Goal: Task Accomplishment & Management: Manage account settings

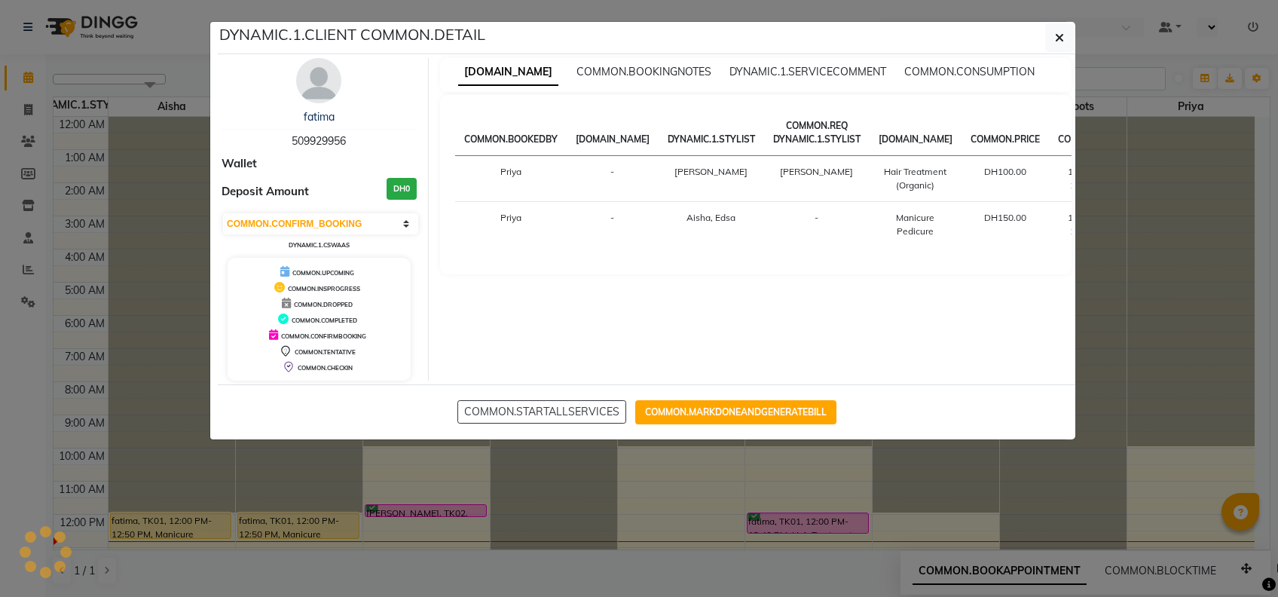
select select "6"
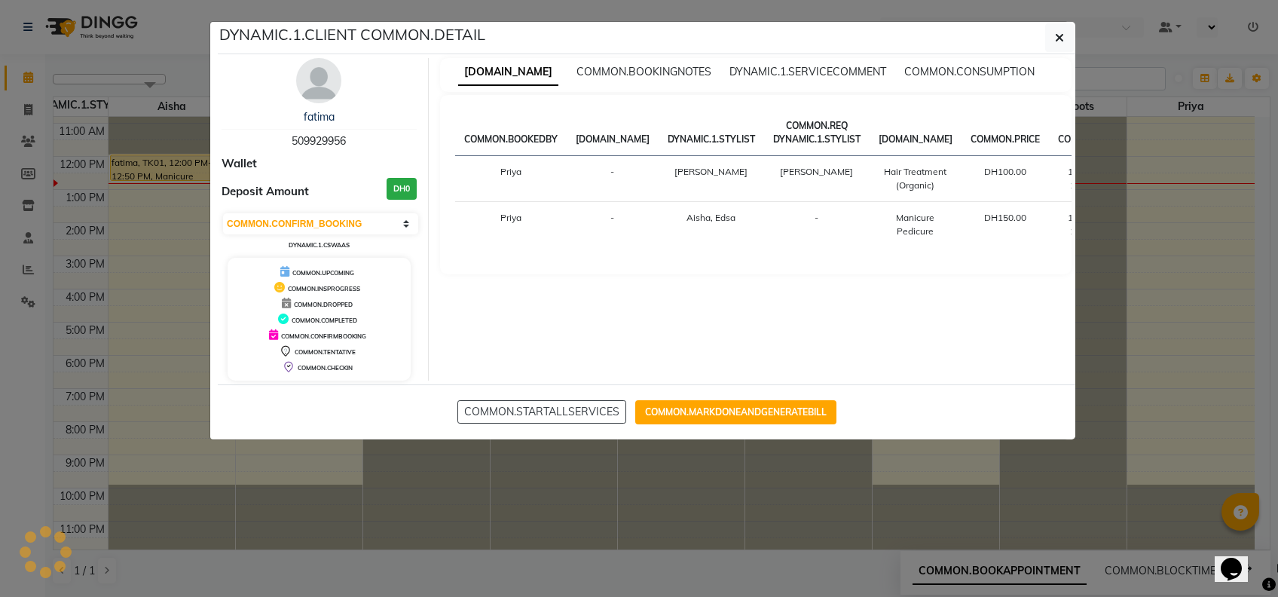
click at [749, 451] on ngb-modal-window "DYNAMIC.1.CLIENT COMMON.DETAIL fatima 509929956 Wallet Deposit Amount DH0 [DOMA…" at bounding box center [639, 298] width 1278 height 597
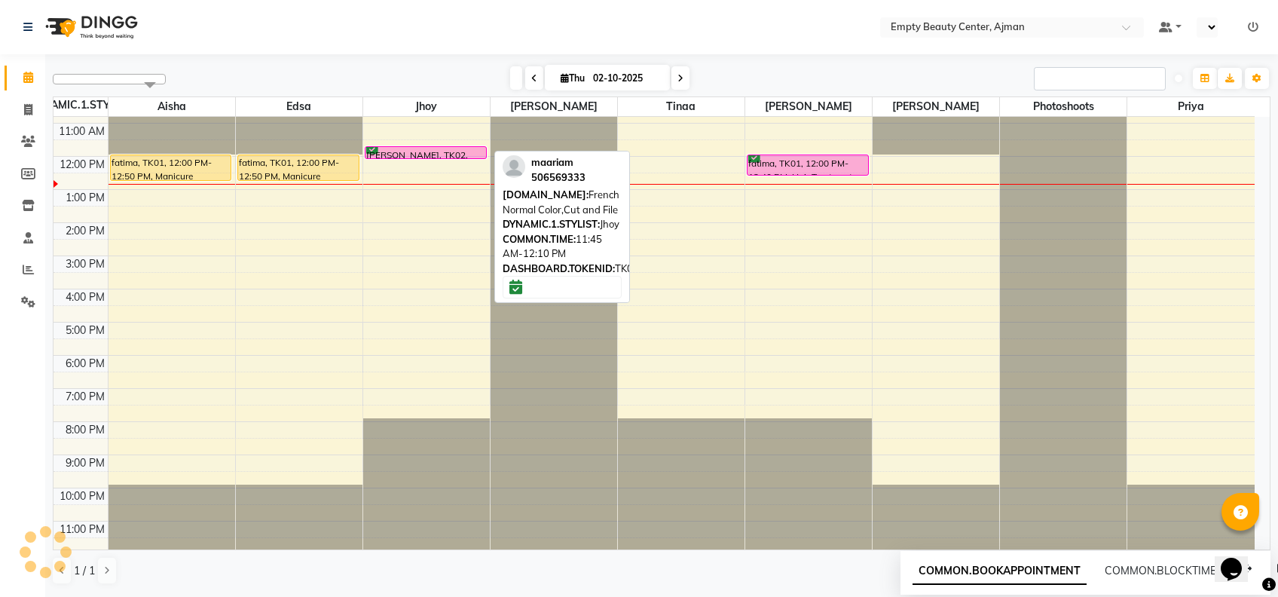
click at [462, 148] on div "[PERSON_NAME], TK02, 11:45 AM-12:10 PM, French Normal Color,Cut and File" at bounding box center [425, 152] width 121 height 11
select select "6"
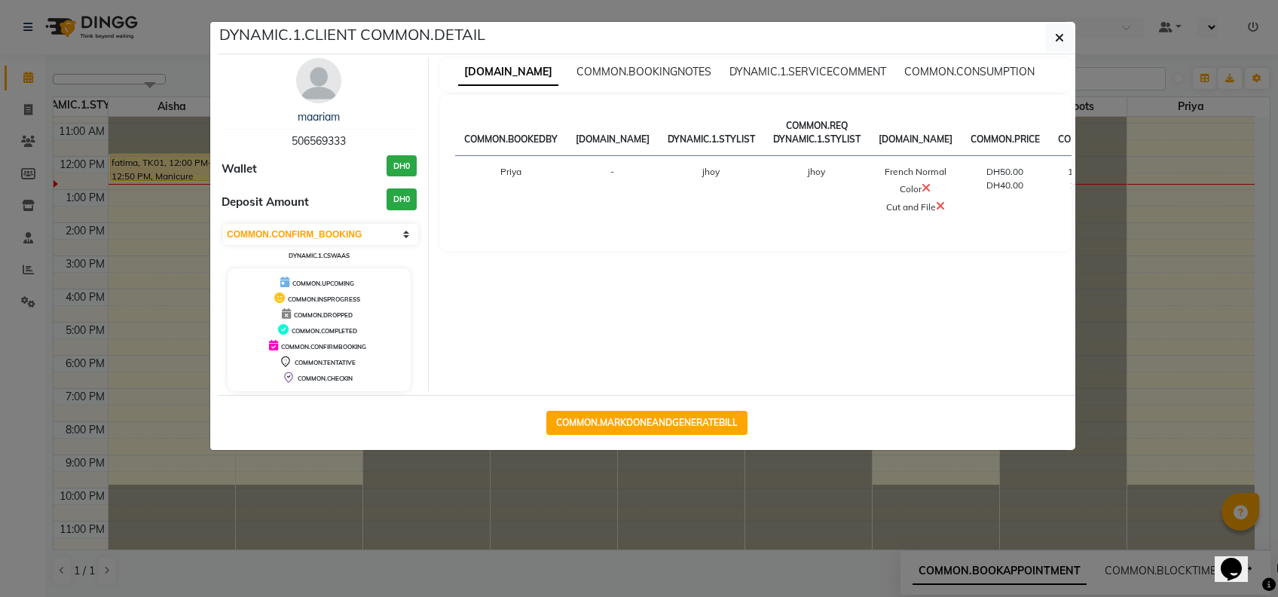
click at [765, 518] on ngb-modal-window "DYNAMIC.1.CLIENT COMMON.DETAIL maariam 506569333 Wallet DH0 Deposit Amount DH0 …" at bounding box center [639, 298] width 1278 height 597
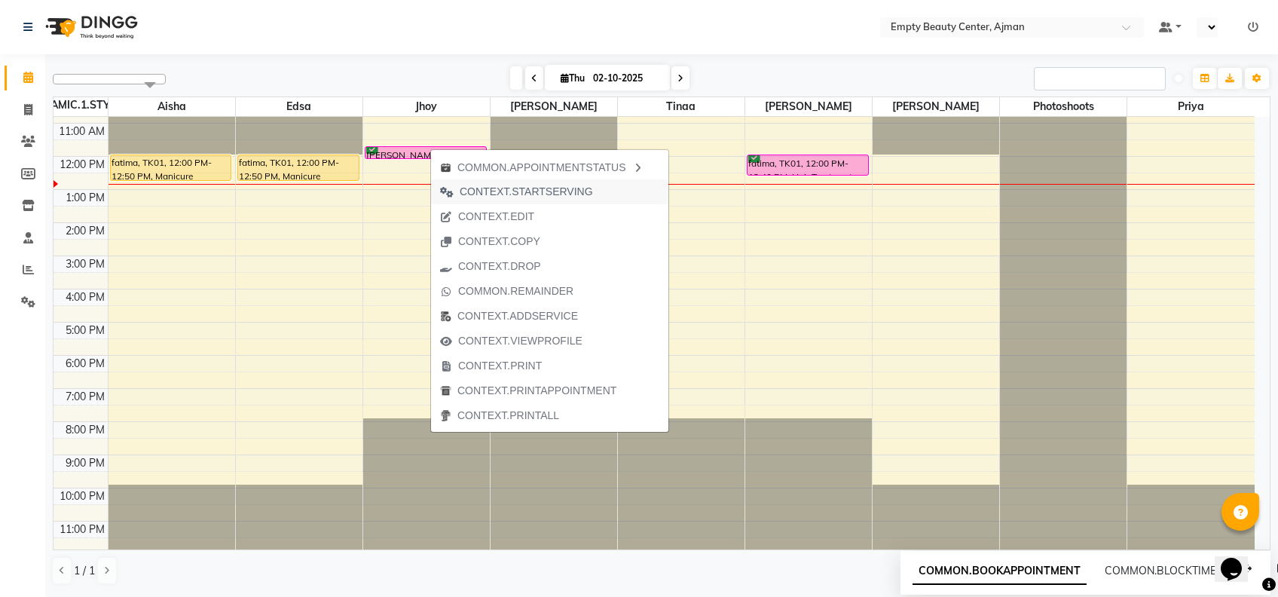
click at [512, 200] on span "CONTEXT.STARTSERVING" at bounding box center [516, 191] width 171 height 25
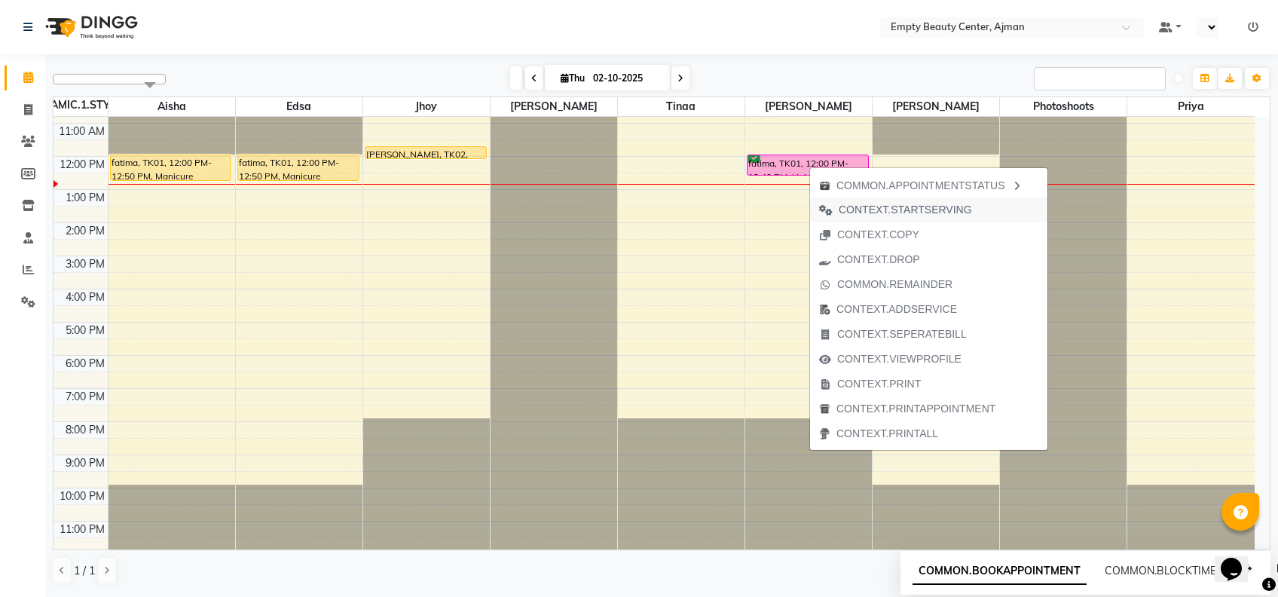
click at [934, 197] on span "CONTEXT.STARTSERVING" at bounding box center [895, 209] width 171 height 25
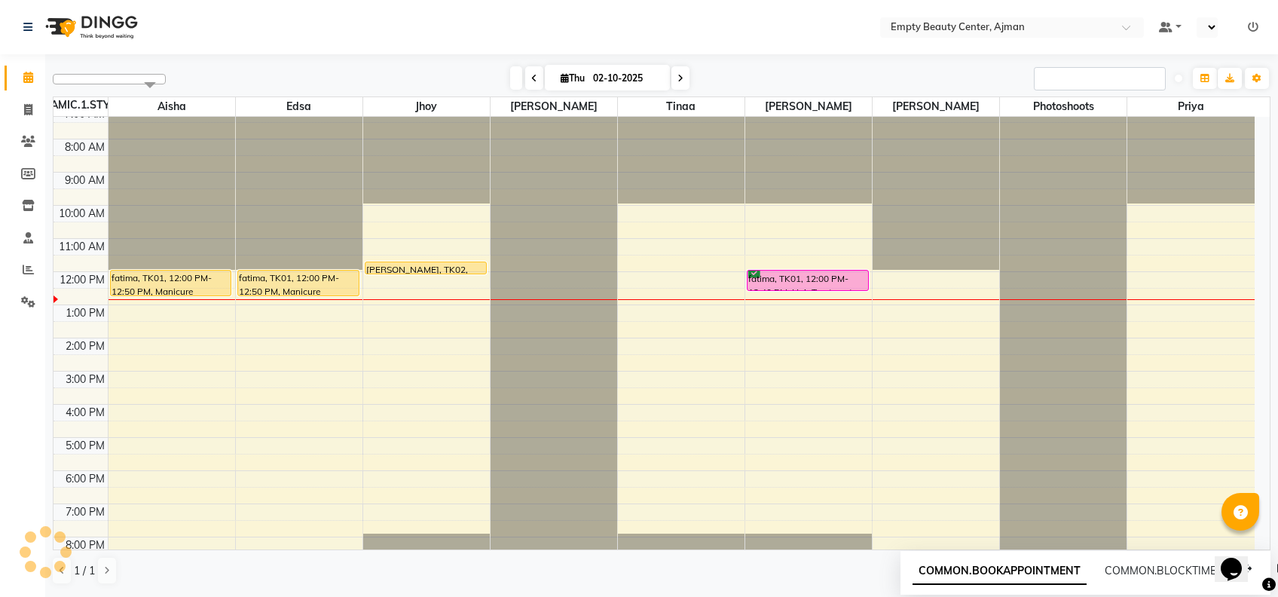
scroll to position [219, 0]
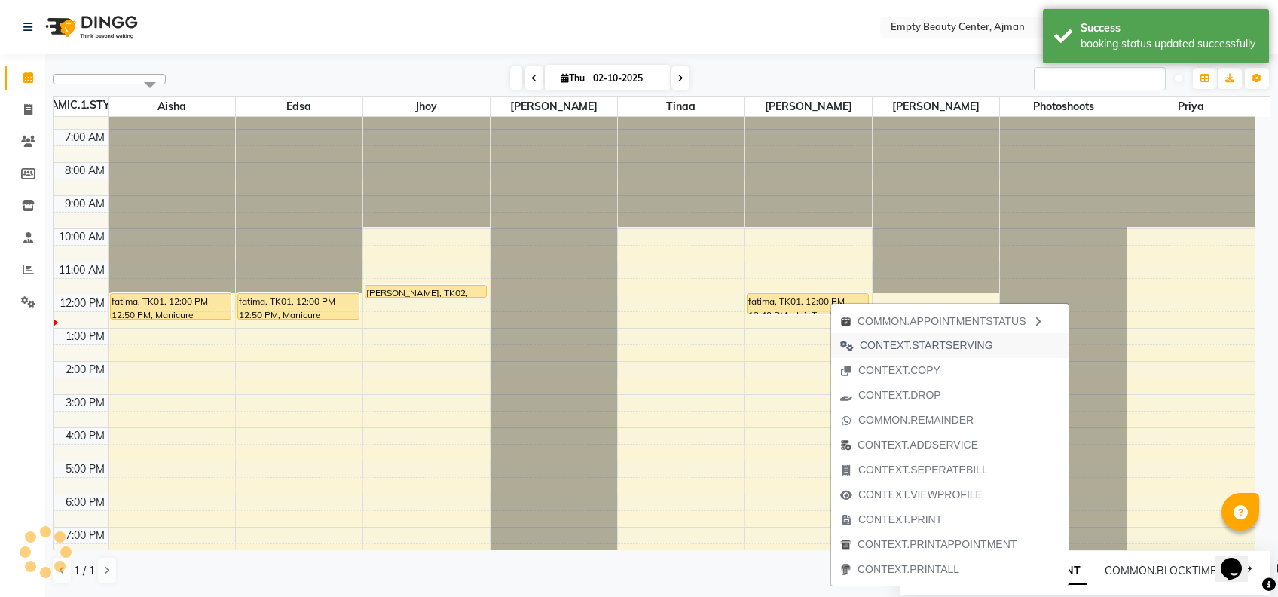
click at [975, 345] on span "CONTEXT.STARTSERVING" at bounding box center [926, 346] width 133 height 16
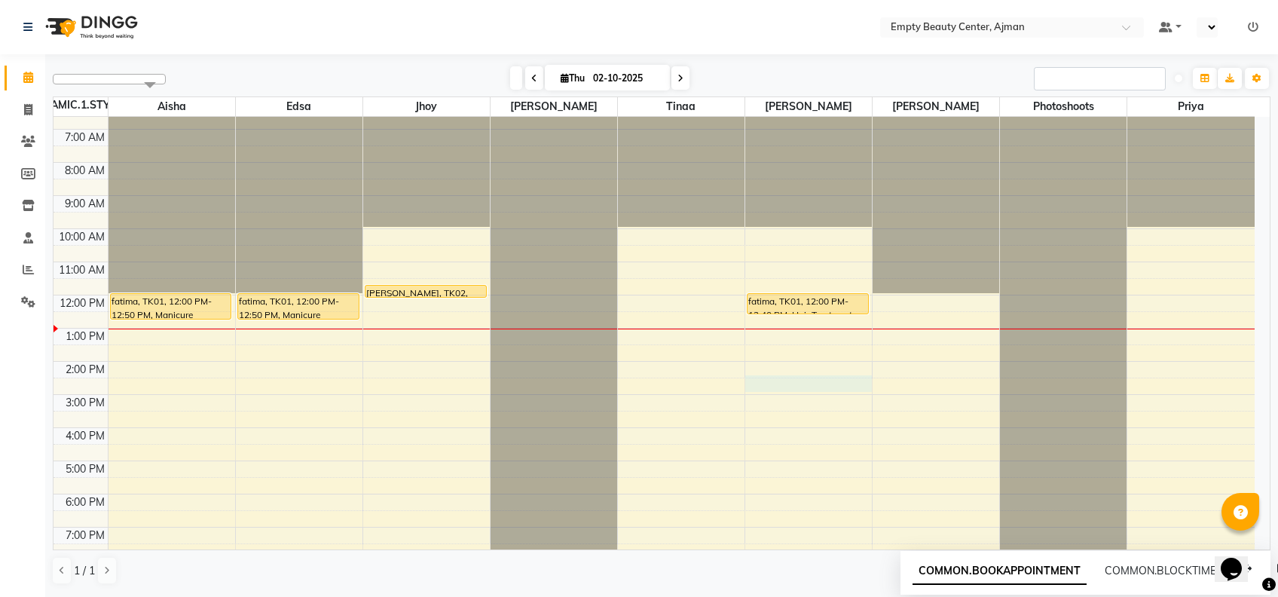
click at [766, 384] on div "12:00 AM 1:00 AM 2:00 AM 3:00 AM 4:00 AM 5:00 AM 6:00 AM 7:00 AM 8:00 AM 9:00 A…" at bounding box center [654, 295] width 1201 height 795
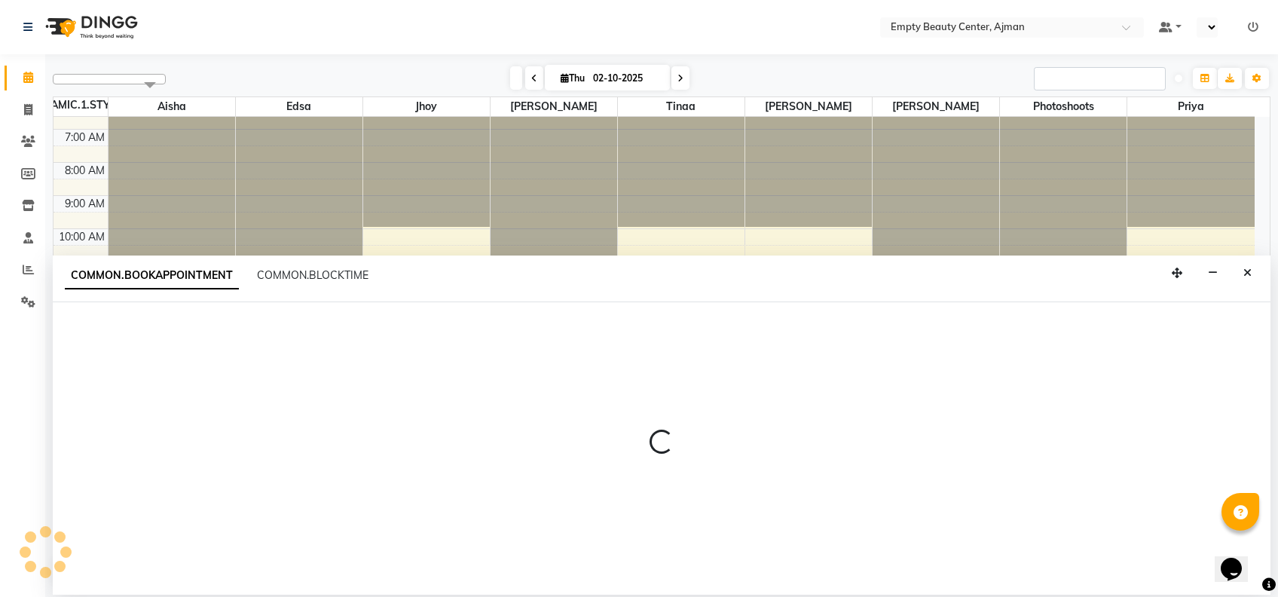
select select "59636"
select select "870"
select select "tentative"
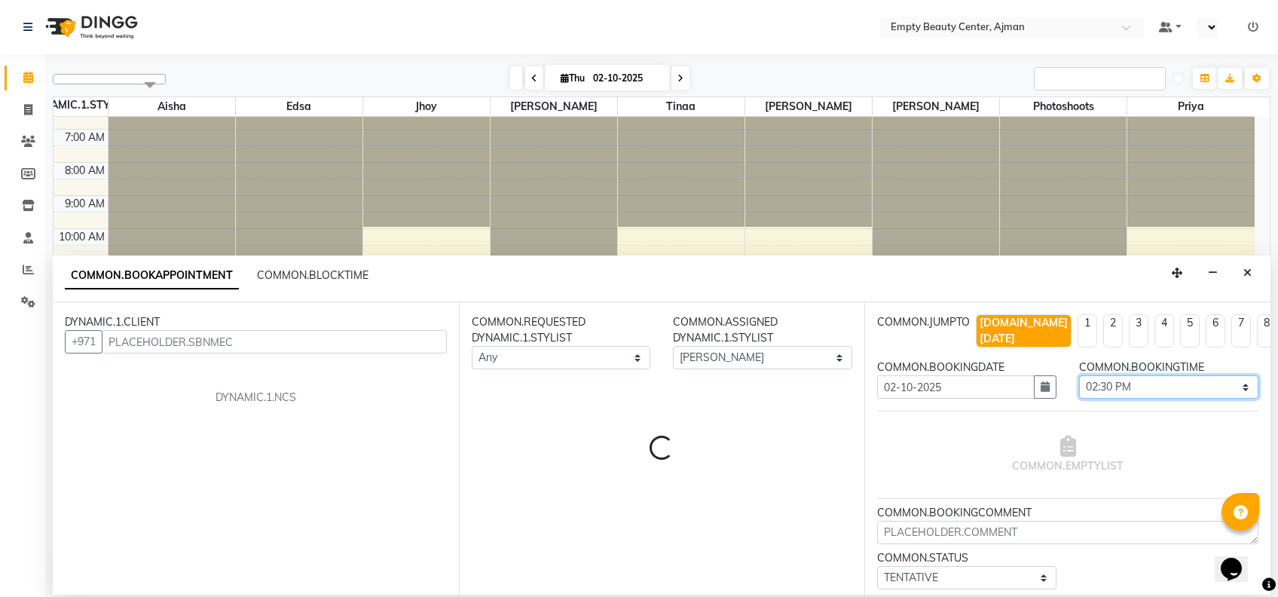
click at [1148, 375] on select "[DOMAIN_NAME] 01:00 AM 01:15 AM 01:30 AM 01:45 AM 02:00 AM 02:15 AM 02:30 AM 02…" at bounding box center [1168, 386] width 179 height 23
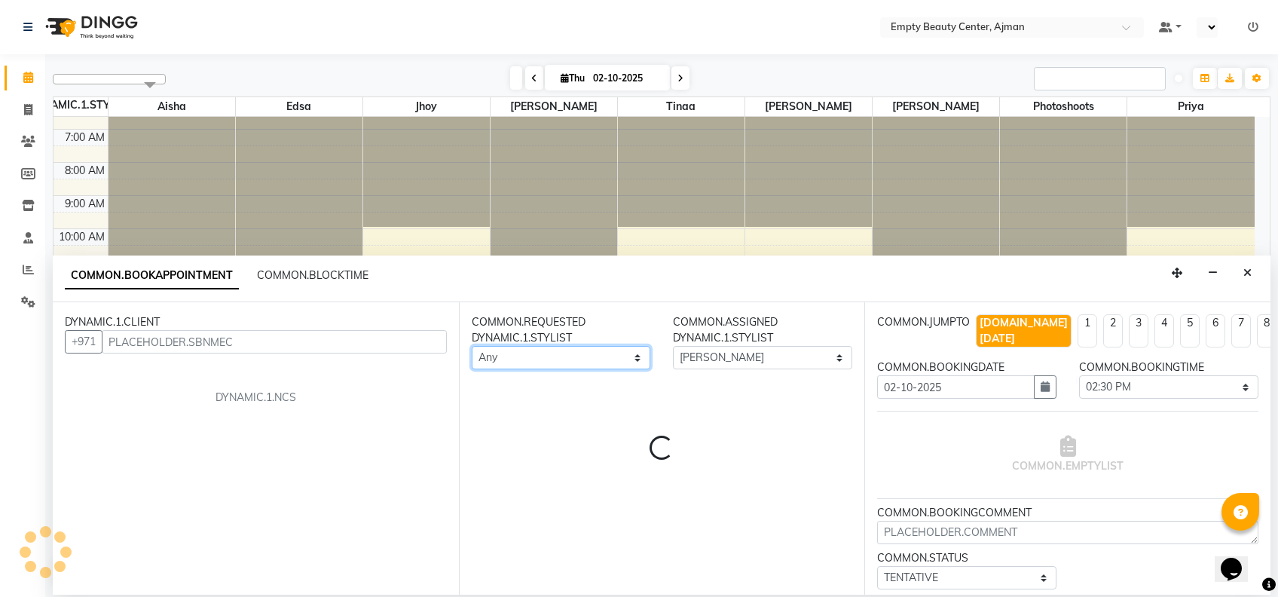
click at [595, 356] on select "Any [PERSON_NAME] Edsa jhoy [PERSON_NAME] Photoshoots Priya [PERSON_NAME] [PERS…" at bounding box center [561, 357] width 179 height 23
select select "57154"
click at [472, 346] on select "Any [PERSON_NAME] Edsa jhoy [PERSON_NAME] Photoshoots Priya [PERSON_NAME] [PERS…" at bounding box center [561, 357] width 179 height 23
select select "57154"
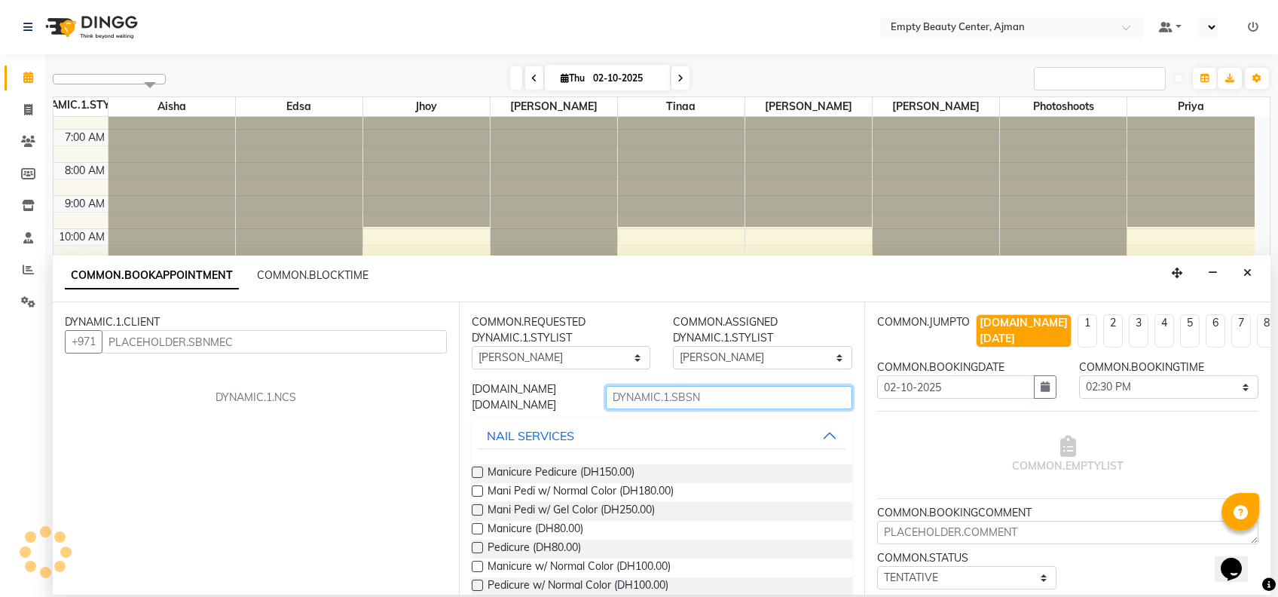
click at [698, 395] on input "text" at bounding box center [729, 397] width 246 height 23
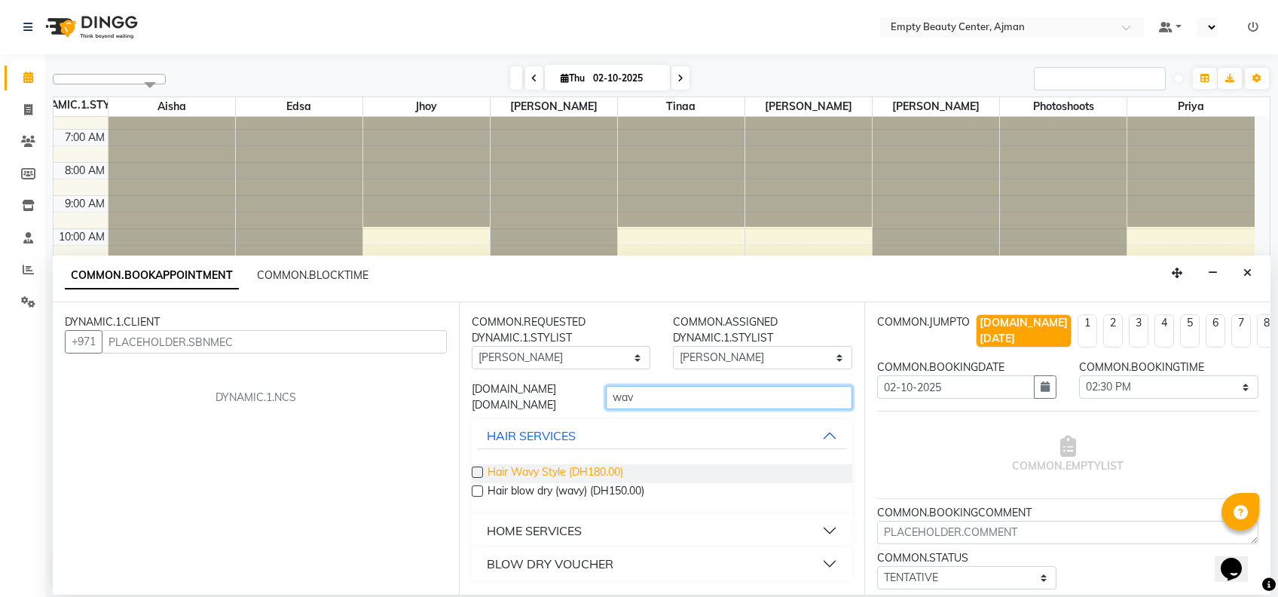
type input "wav"
click at [603, 466] on span "Hair Wavy Style (DH180.00)" at bounding box center [556, 473] width 136 height 19
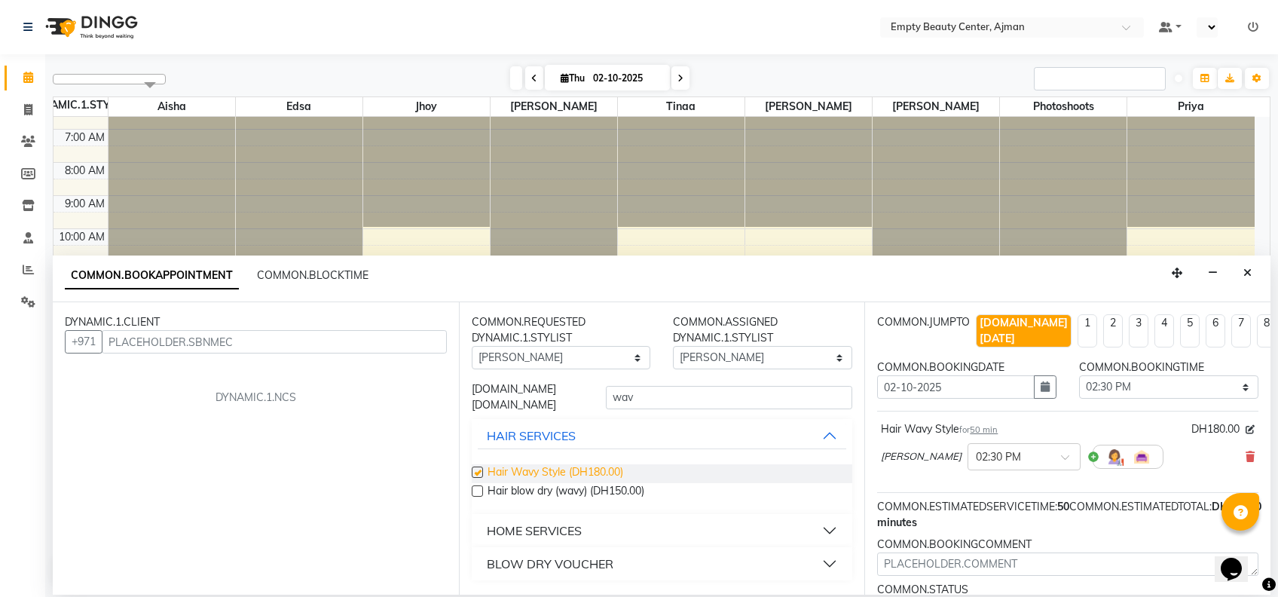
checkbox input "false"
click at [565, 357] on select "Any [PERSON_NAME] Edsa jhoy [PERSON_NAME] Photoshoots Priya [PERSON_NAME] [PERS…" at bounding box center [561, 357] width 179 height 23
select select "59636"
click at [472, 346] on select "Any [PERSON_NAME] Edsa jhoy [PERSON_NAME] Photoshoots Priya [PERSON_NAME] [PERS…" at bounding box center [561, 357] width 179 height 23
select select "59636"
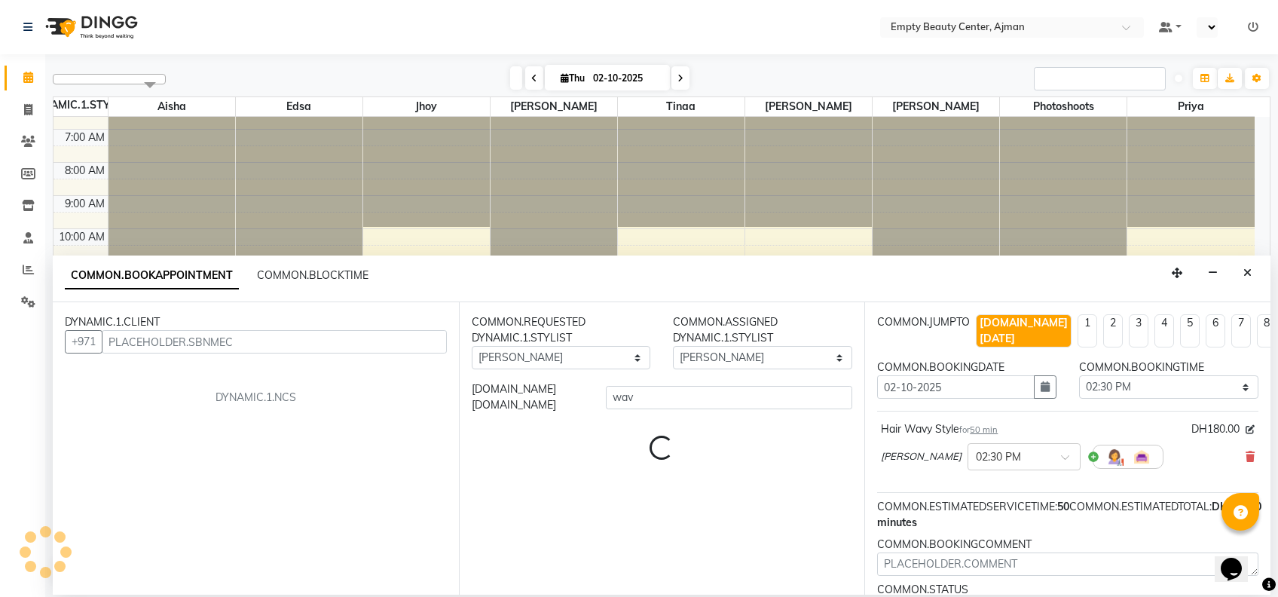
drag, startPoint x: 656, startPoint y: 414, endPoint x: 673, endPoint y: 398, distance: 23.4
click at [673, 398] on div "COMMON.REQUESTED DYNAMIC.1.STYLIST Any [PERSON_NAME] Edsa jhoy [PERSON_NAME] Ph…" at bounding box center [662, 448] width 406 height 292
click at [673, 398] on input "wav" at bounding box center [729, 397] width 246 height 23
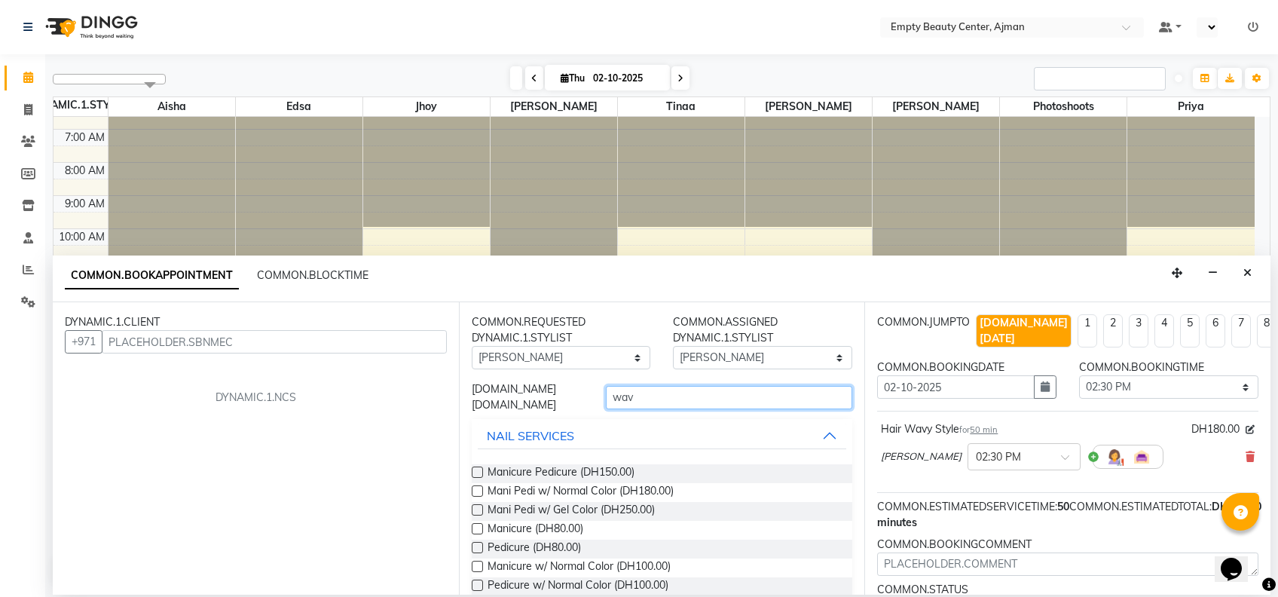
click at [647, 395] on input "wav" at bounding box center [729, 397] width 246 height 23
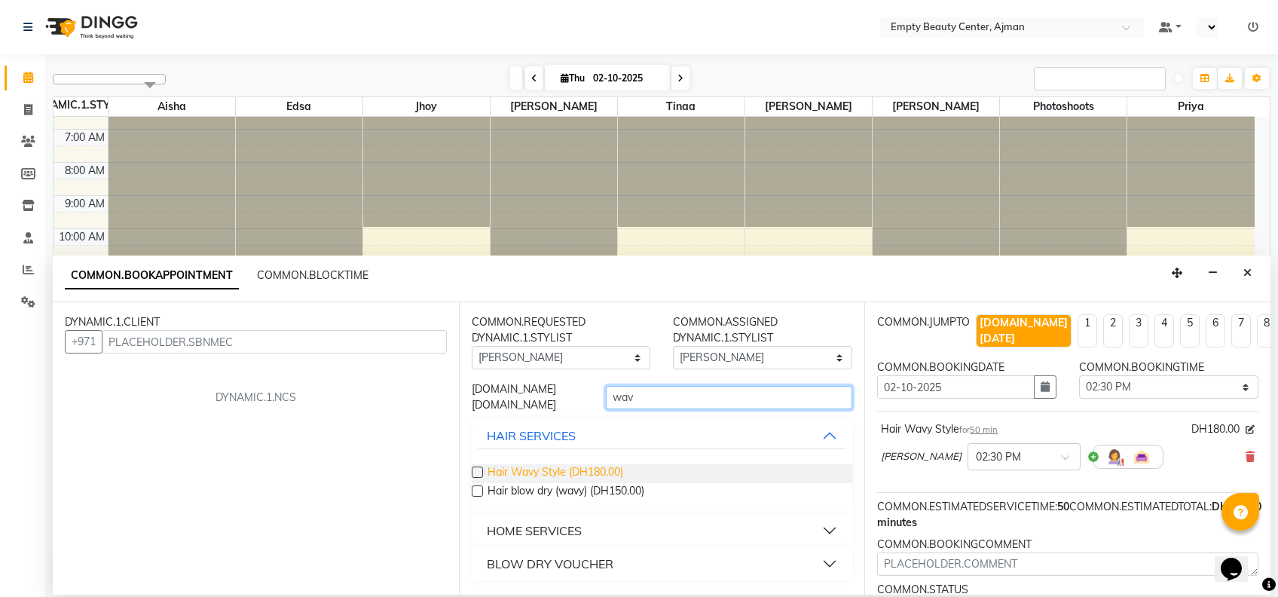
type input "wav"
click at [567, 470] on span "Hair Wavy Style (DH180.00)" at bounding box center [556, 473] width 136 height 19
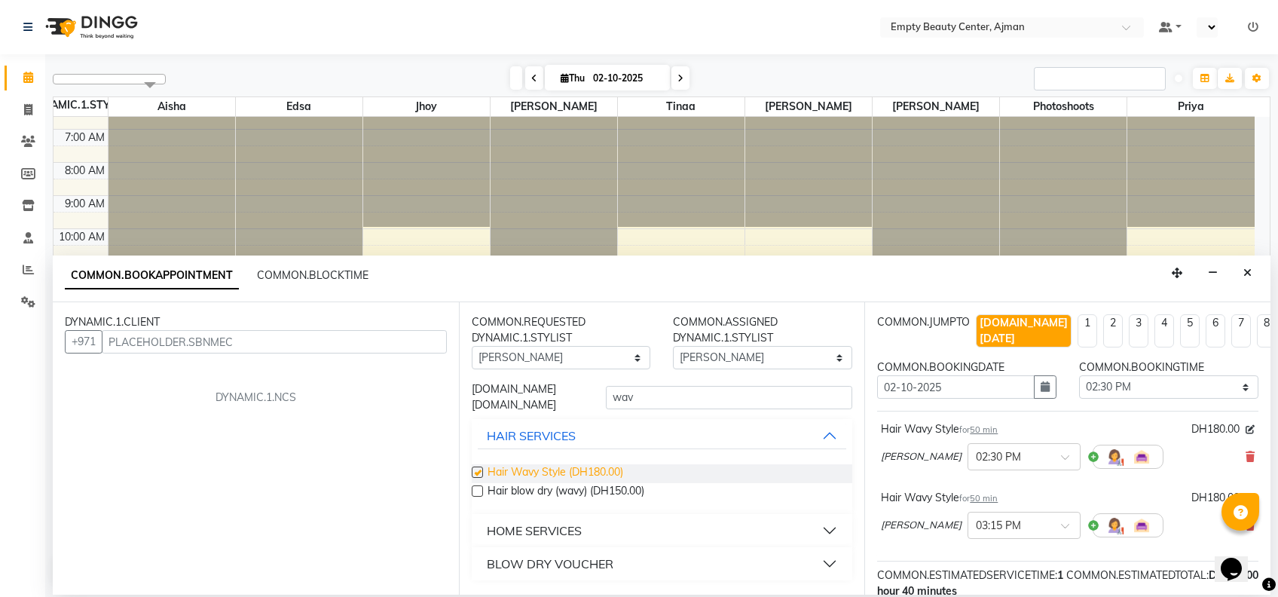
checkbox input "false"
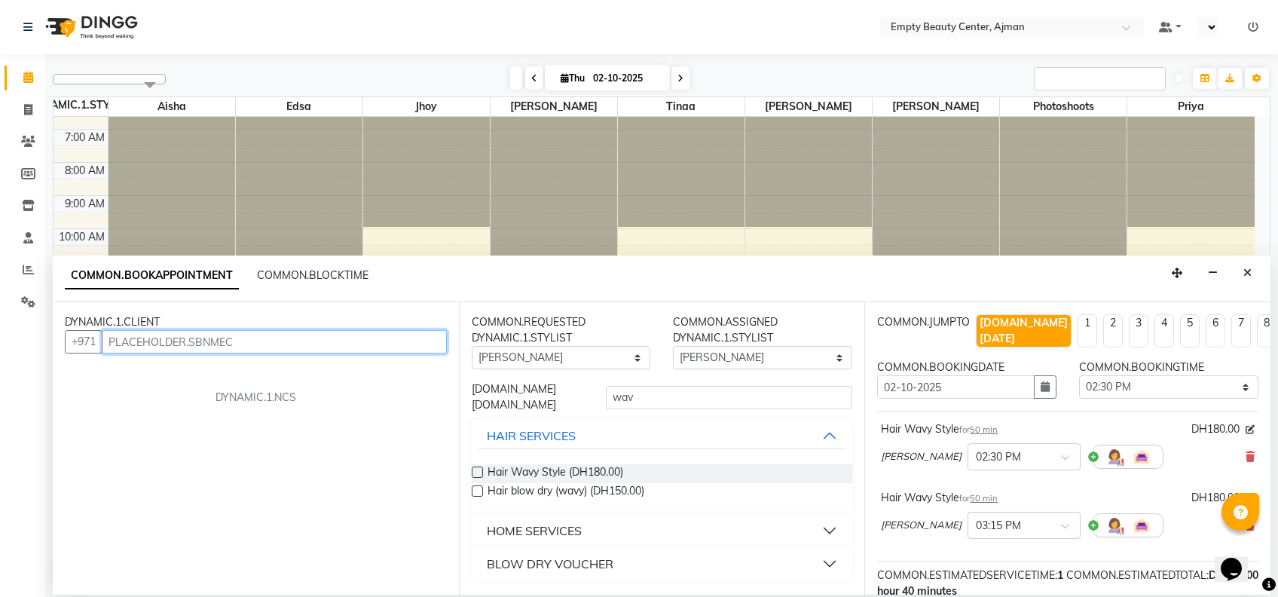
click at [192, 337] on input "text" at bounding box center [274, 341] width 345 height 23
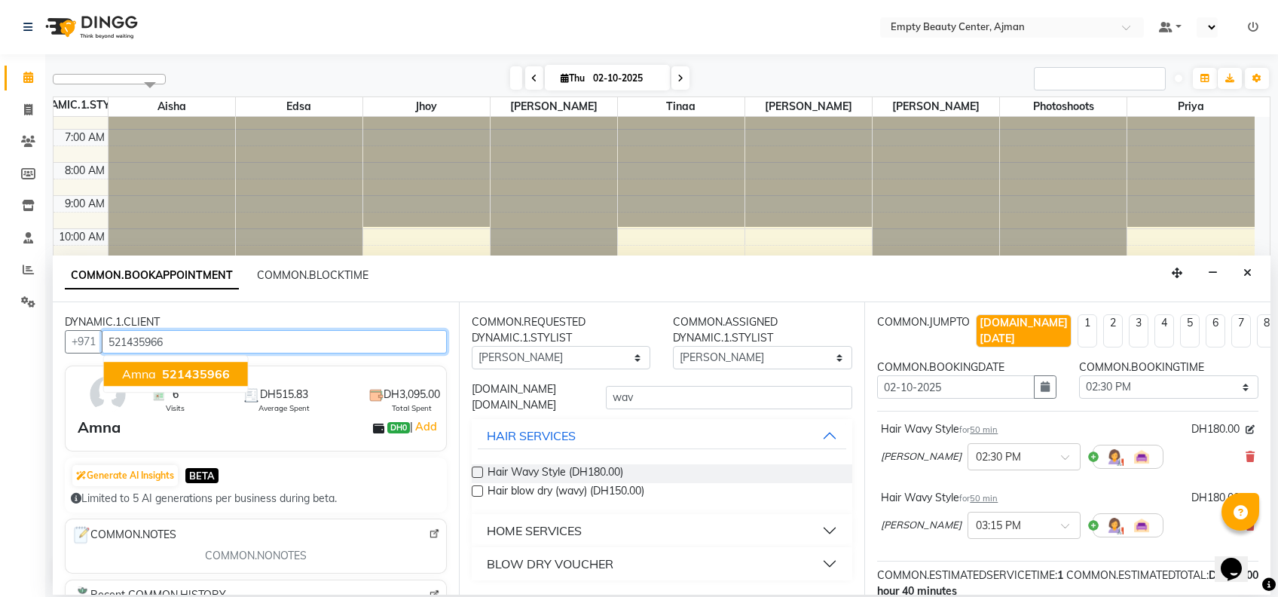
click at [221, 372] on span "521435966" at bounding box center [196, 373] width 68 height 15
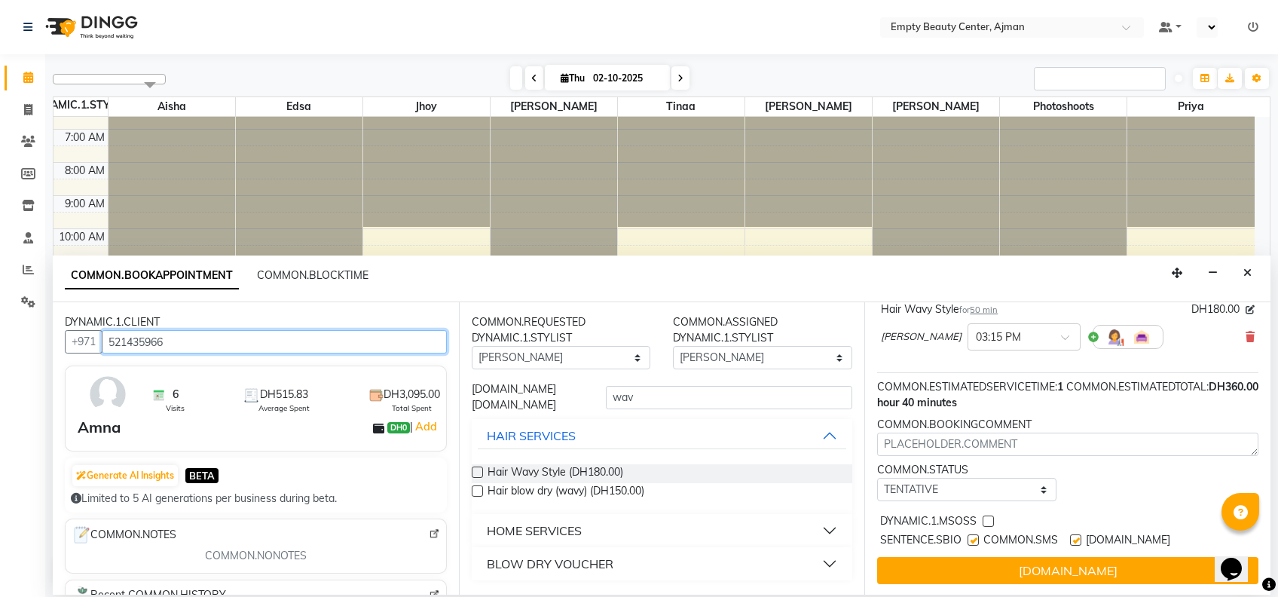
type input "521435966"
click at [1005, 478] on select "[DOMAIN_NAME] TENTATIVE CONFIRM CHECK-IN UPCOMING" at bounding box center [966, 489] width 179 height 23
select select "confirm booking"
click at [877, 478] on select "[DOMAIN_NAME] TENTATIVE CONFIRM CHECK-IN UPCOMING" at bounding box center [966, 489] width 179 height 23
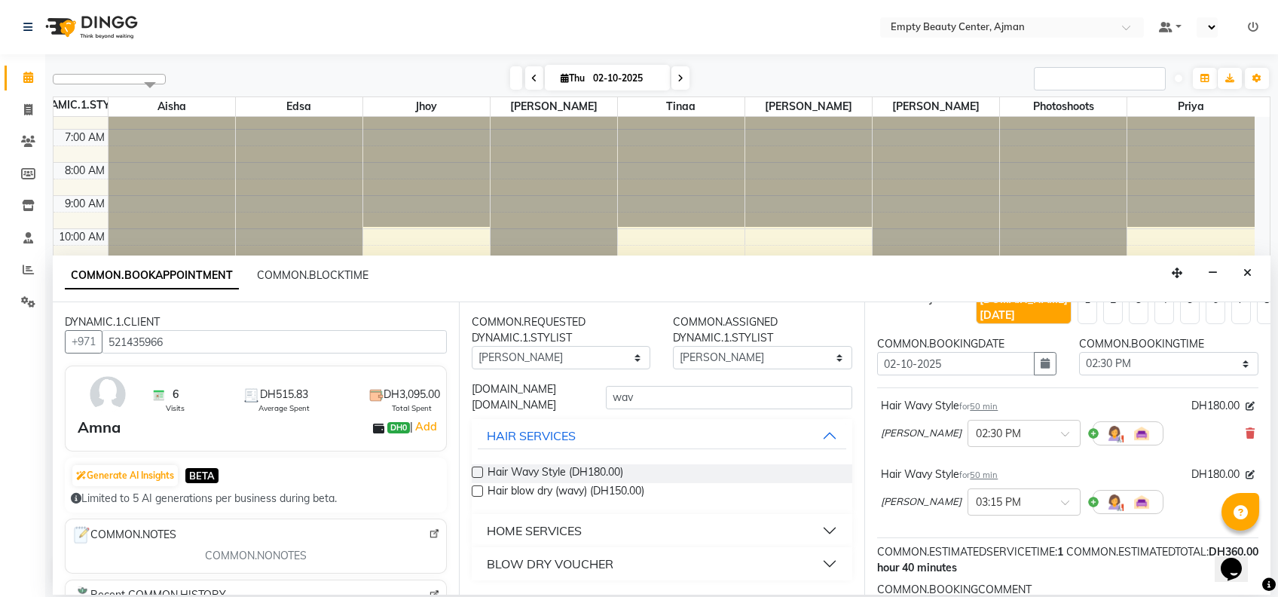
scroll to position [14, 0]
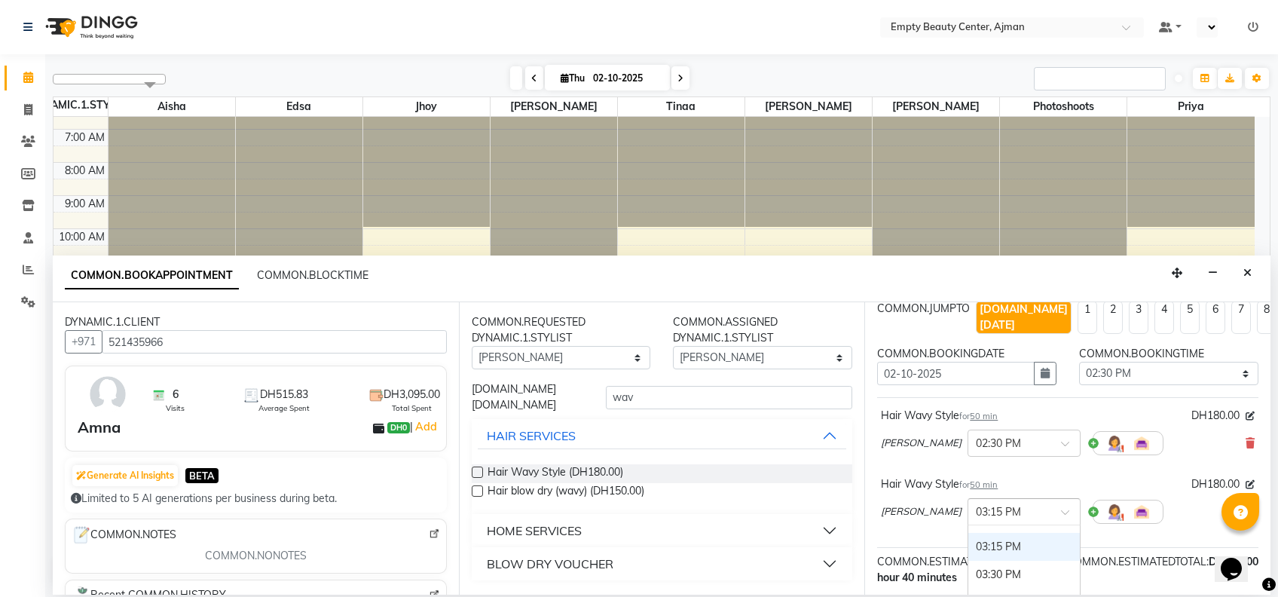
click at [975, 504] on div "× 03:15 PM" at bounding box center [1024, 511] width 113 height 27
click at [983, 529] on div "02:30 PM" at bounding box center [1024, 543] width 112 height 28
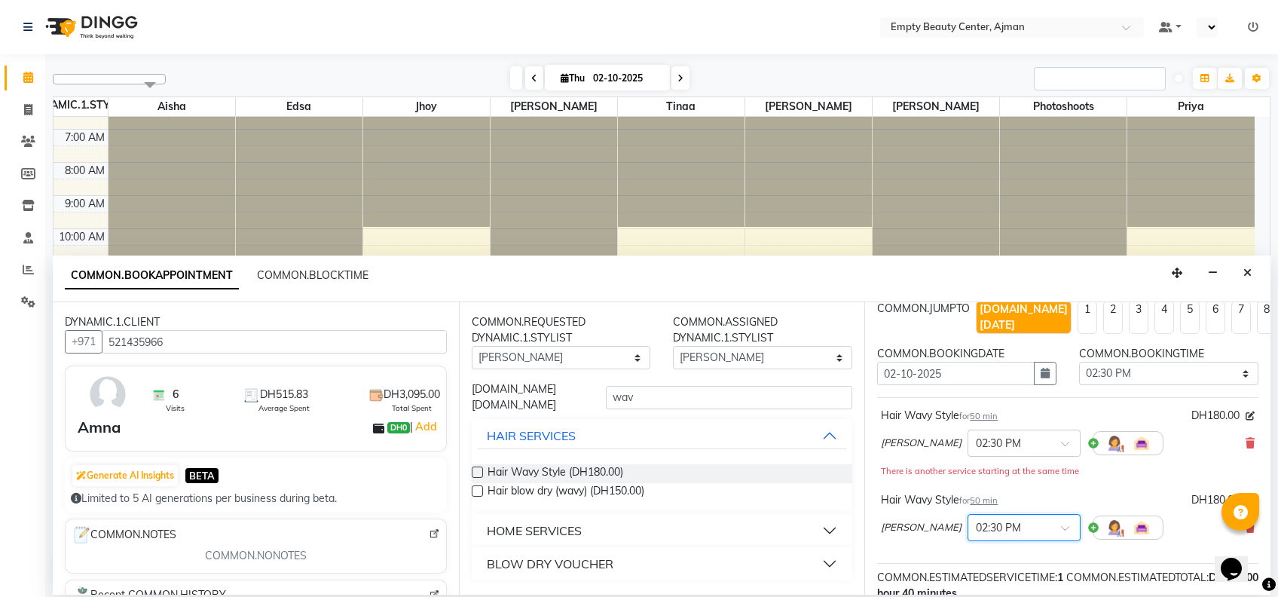
scroll to position [205, 0]
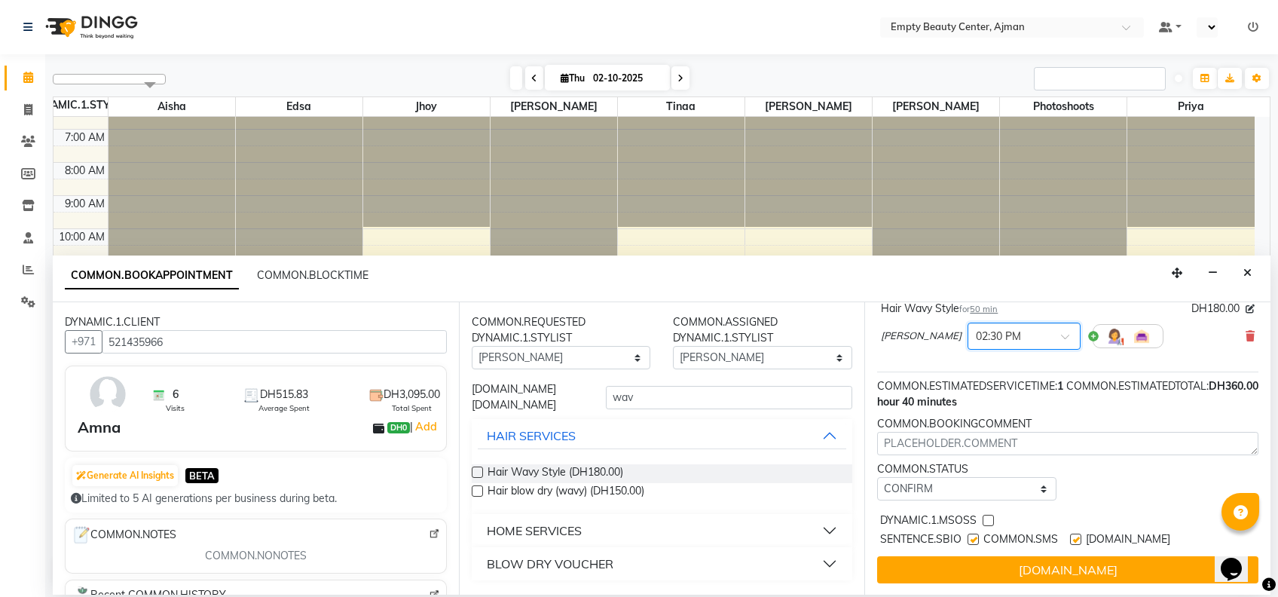
click at [989, 515] on label at bounding box center [988, 520] width 11 height 11
click at [989, 517] on input "checkbox" at bounding box center [988, 522] width 10 height 10
checkbox input "true"
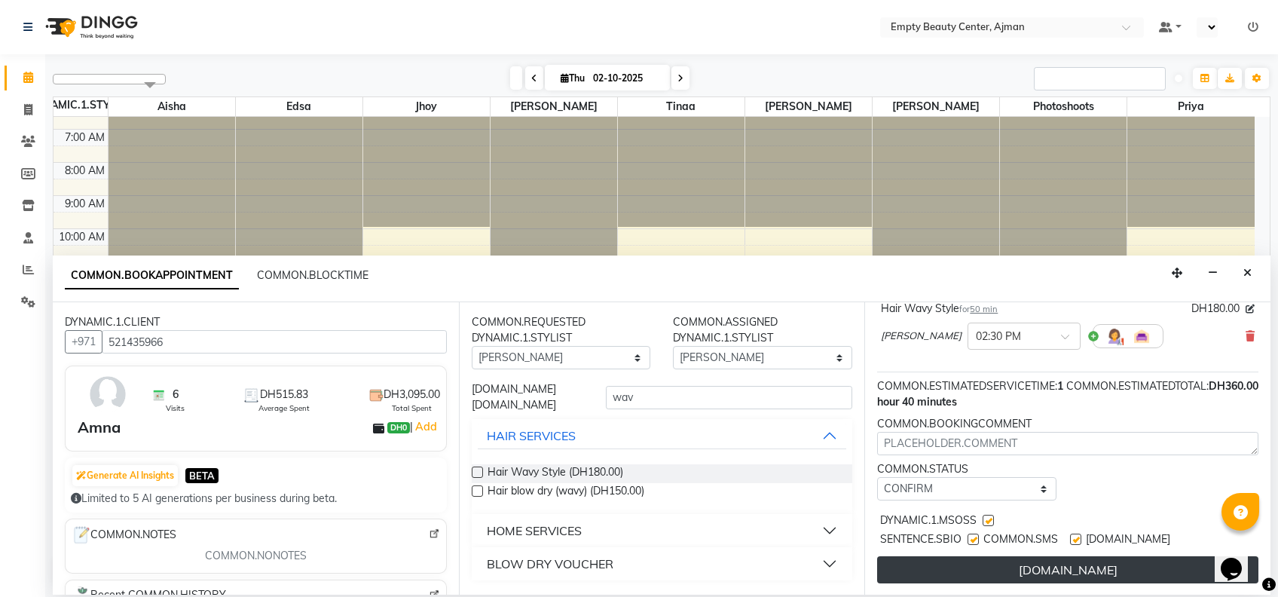
click at [1023, 563] on button "[DOMAIN_NAME]" at bounding box center [1067, 569] width 381 height 27
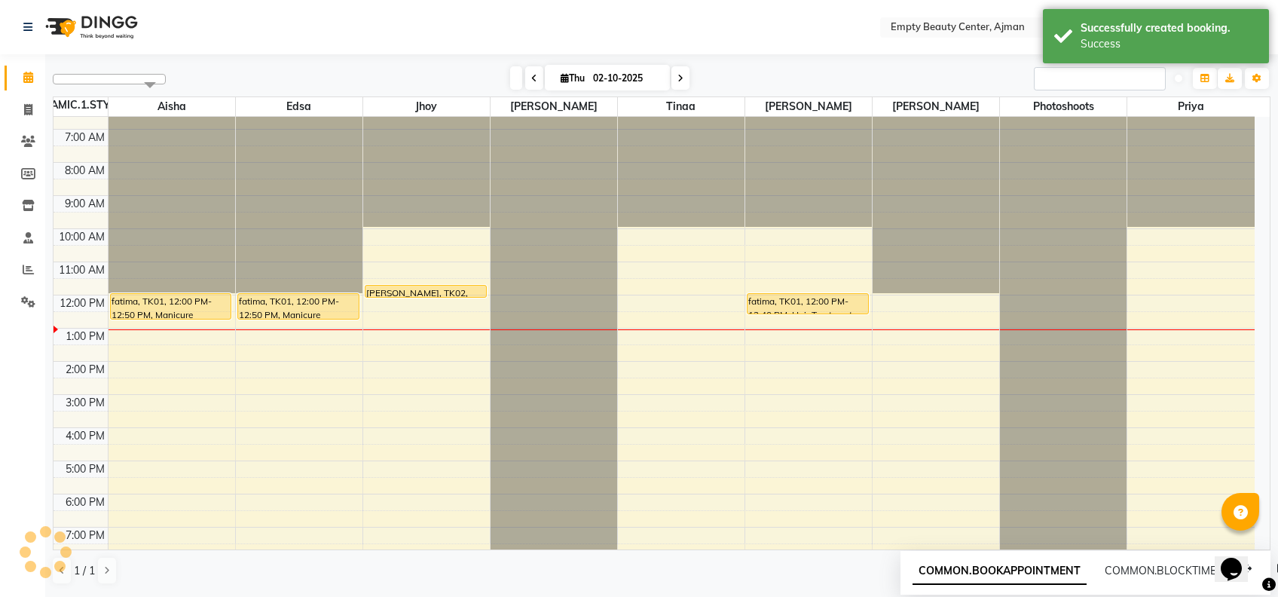
click at [930, 342] on div "12:00 AM 1:00 AM 2:00 AM 3:00 AM 4:00 AM 5:00 AM 6:00 AM 7:00 AM 8:00 AM 9:00 A…" at bounding box center [654, 295] width 1201 height 795
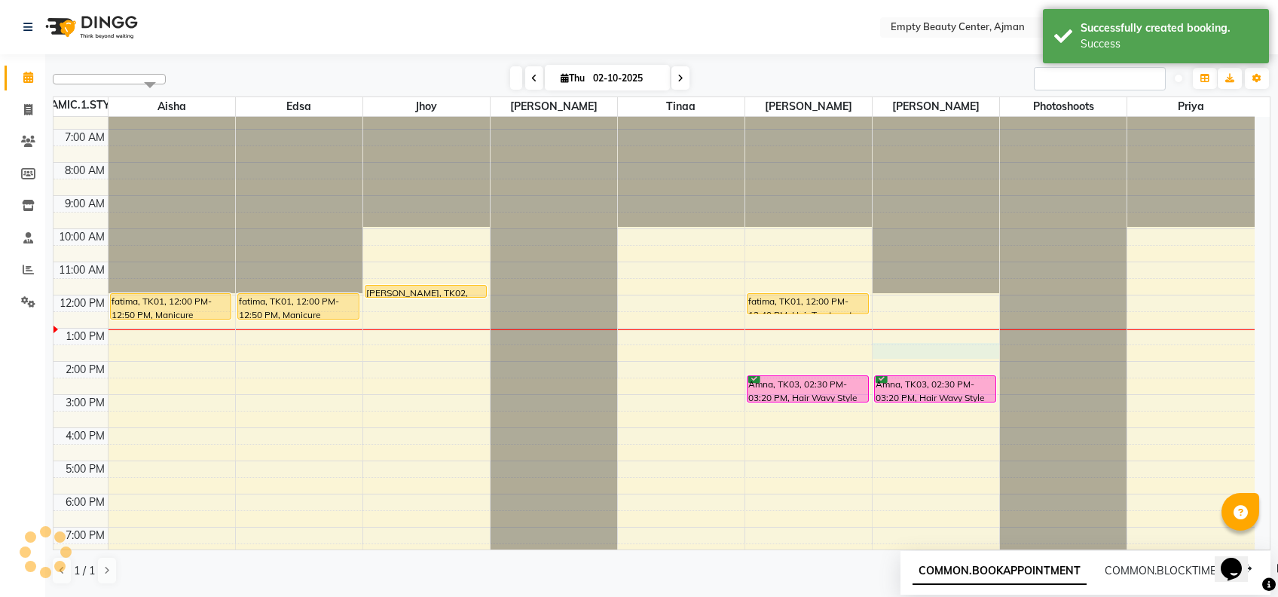
select select "57154"
select select "tentative"
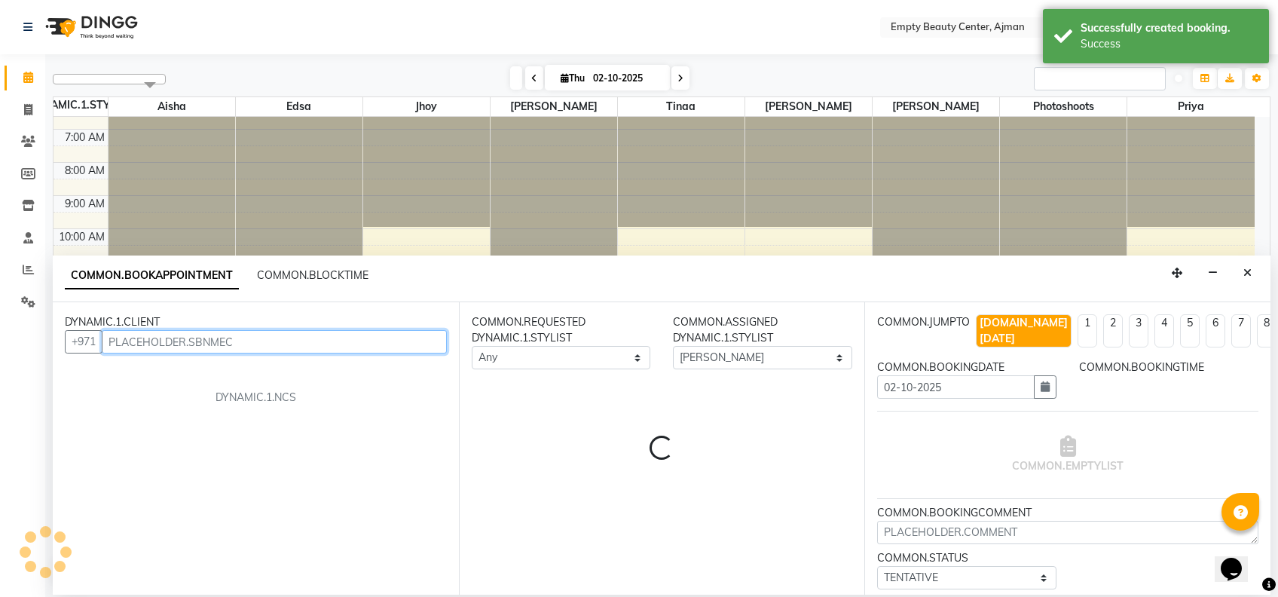
select select "810"
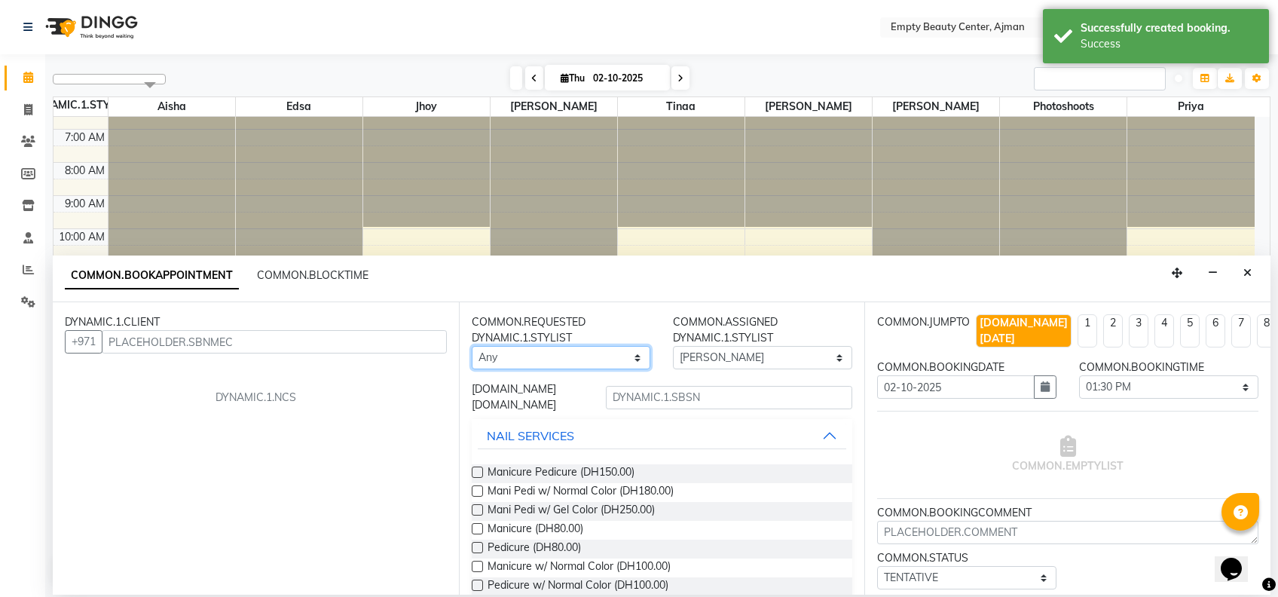
click at [539, 353] on select "Any [PERSON_NAME] Edsa jhoy [PERSON_NAME] Photoshoots Priya [PERSON_NAME] [PERS…" at bounding box center [561, 357] width 179 height 23
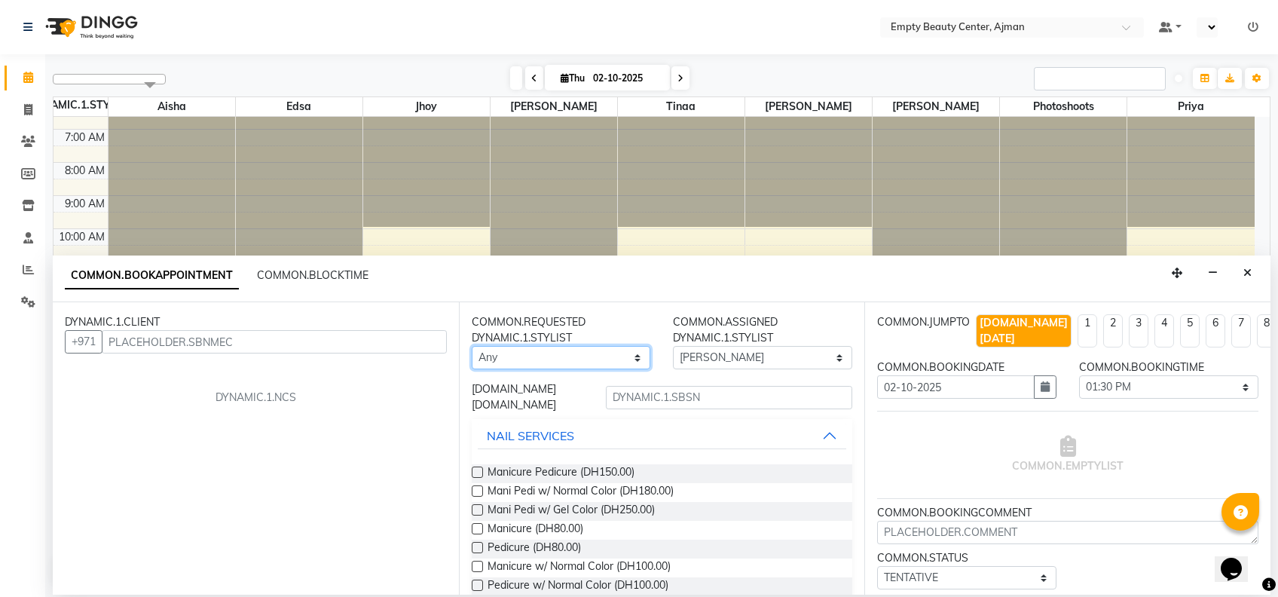
select select "57154"
click at [472, 346] on select "Any [PERSON_NAME] Edsa jhoy [PERSON_NAME] Photoshoots Priya [PERSON_NAME] [PERS…" at bounding box center [561, 357] width 179 height 23
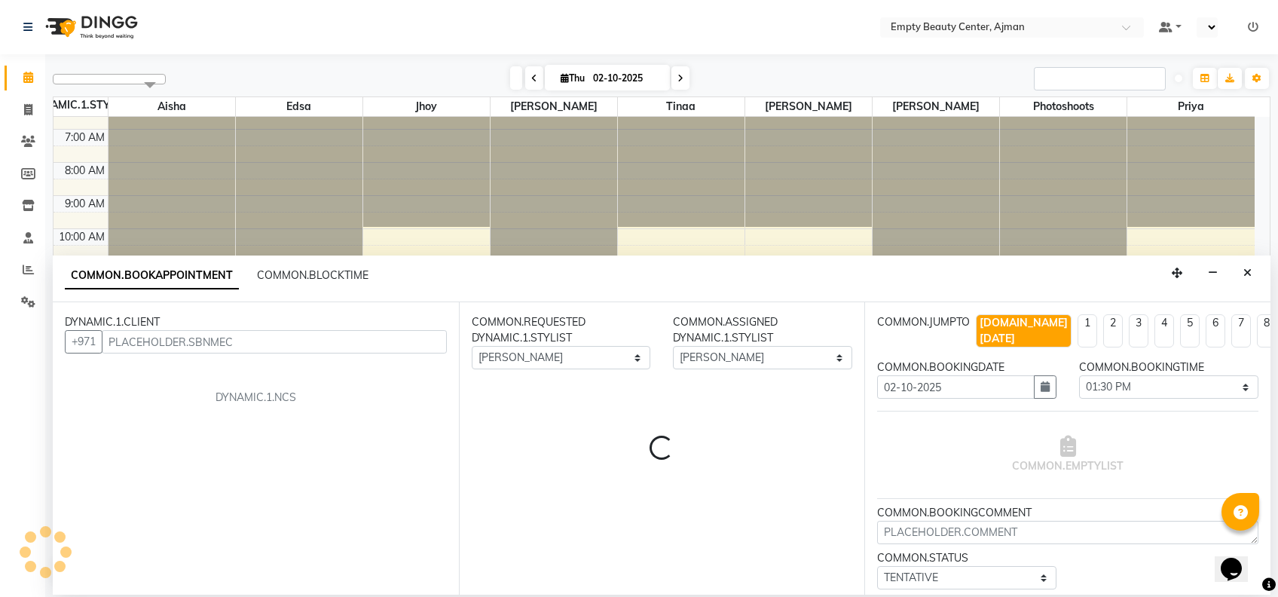
click at [580, 334] on div "COMMON.REQUESTED DYNAMIC.1.STYLIST" at bounding box center [561, 330] width 179 height 32
click at [272, 348] on input "text" at bounding box center [274, 341] width 345 height 23
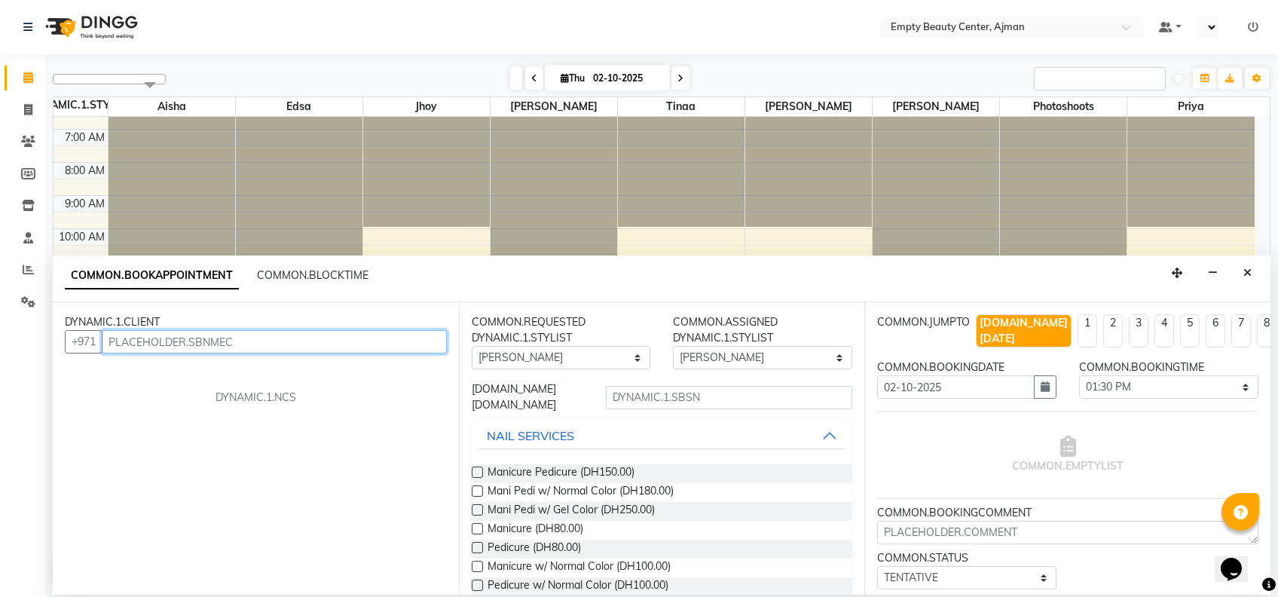
type input "4"
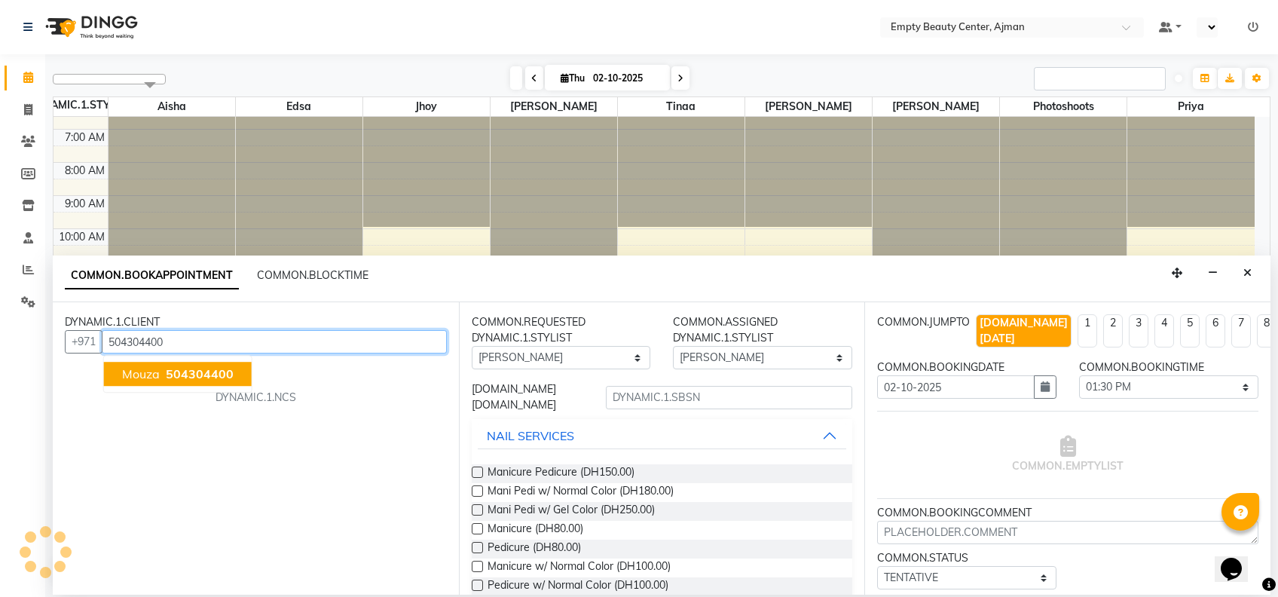
click at [193, 373] on span "504304400" at bounding box center [200, 373] width 68 height 15
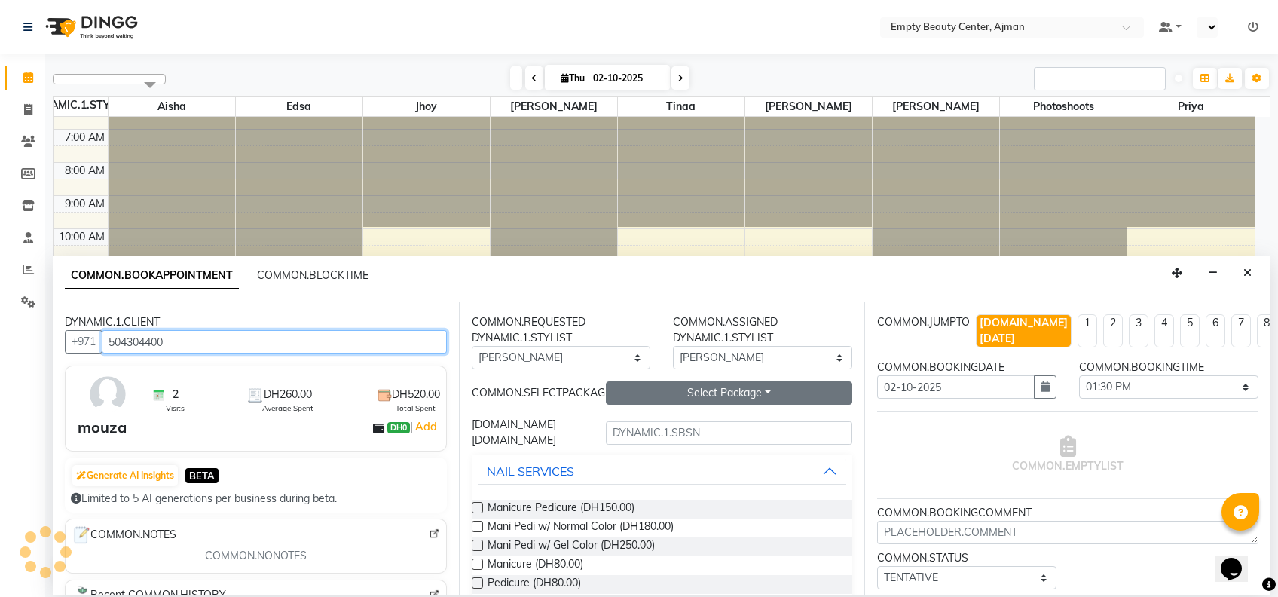
type input "504304400"
click at [674, 396] on button "Select Package Toggle Dropdown" at bounding box center [729, 392] width 246 height 23
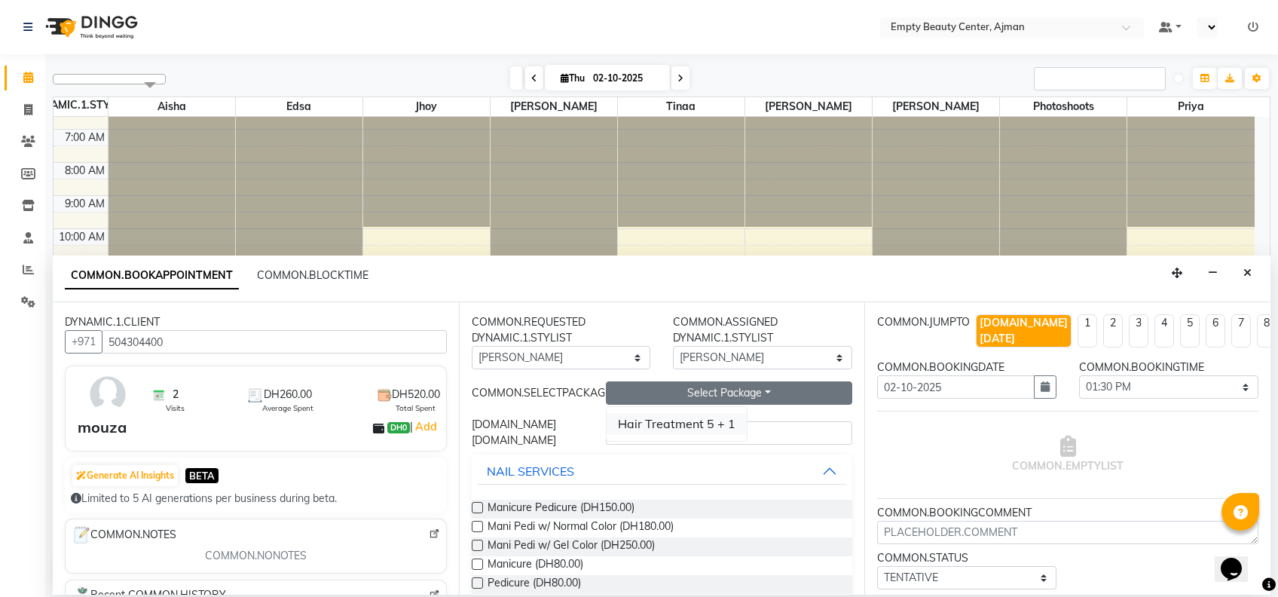
click at [668, 425] on li "Hair Treatment 5 + 1" at bounding box center [677, 424] width 140 height 22
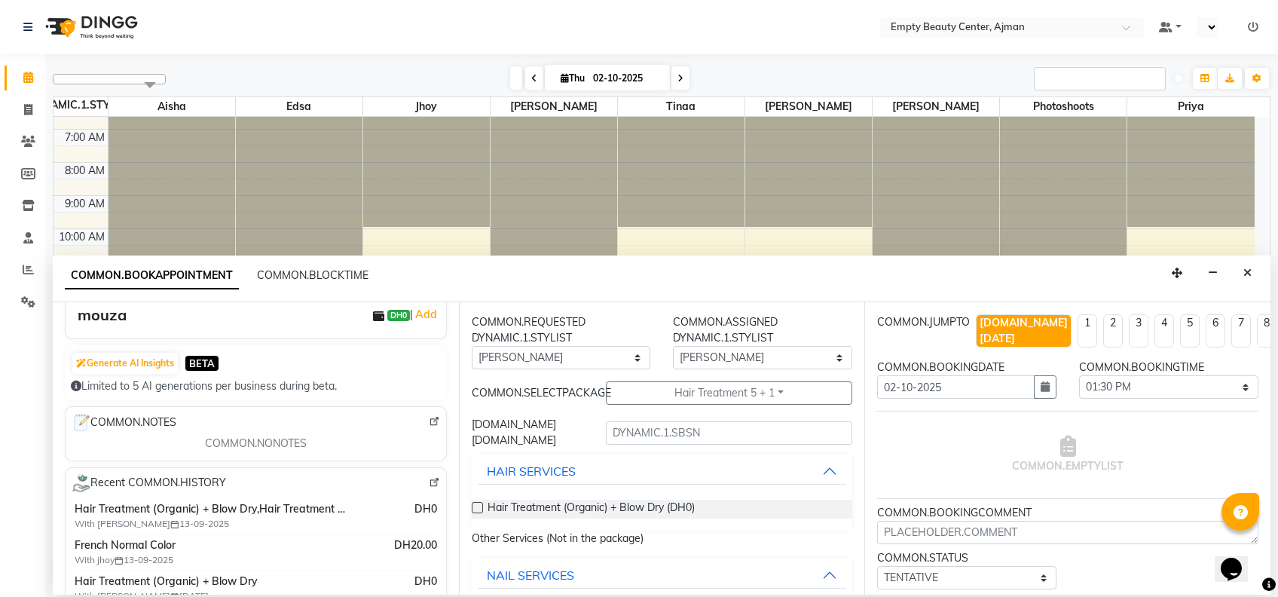
scroll to position [118, 0]
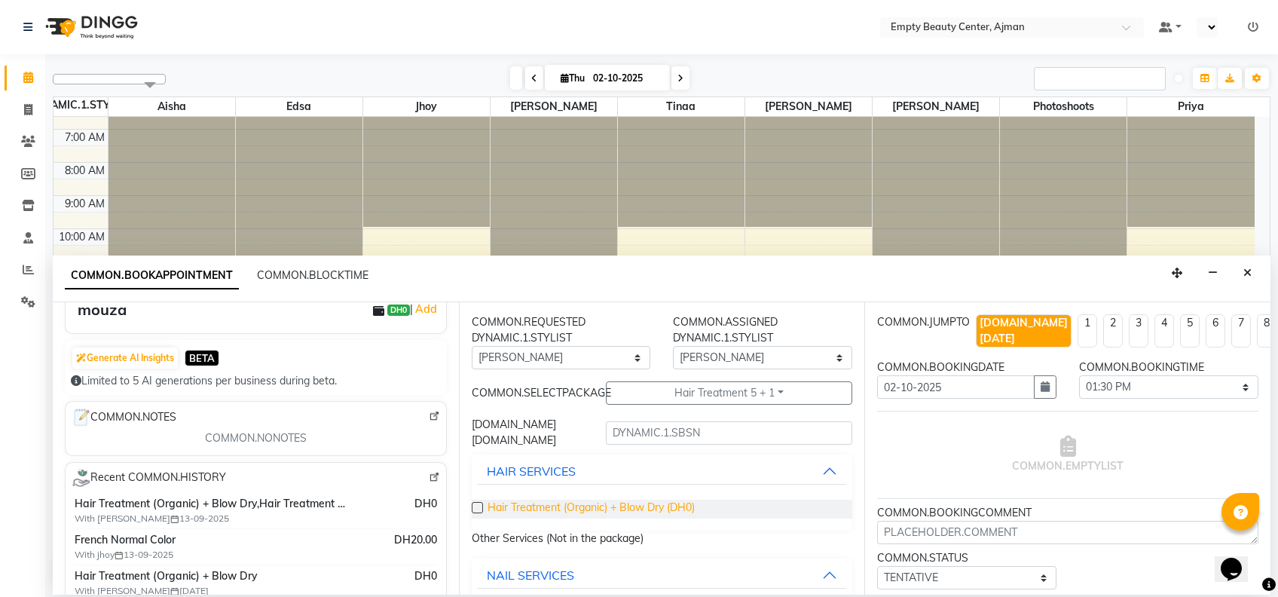
click at [636, 506] on span "Hair Treatment (Organic) + Blow Dry (DH0)" at bounding box center [591, 509] width 207 height 19
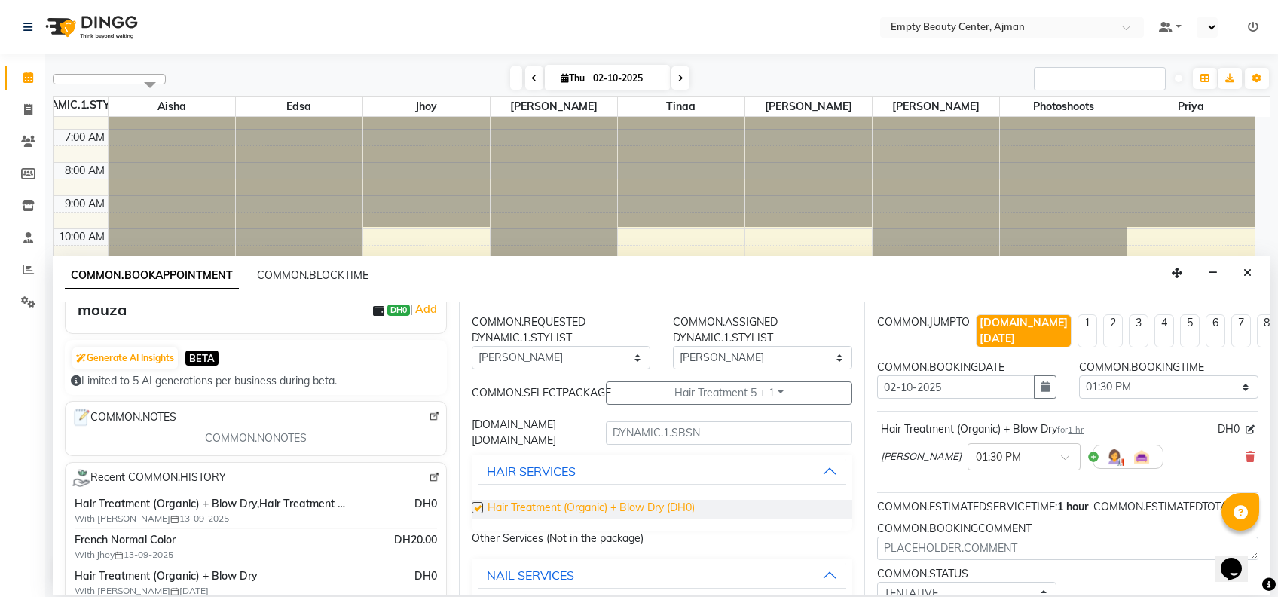
checkbox input "false"
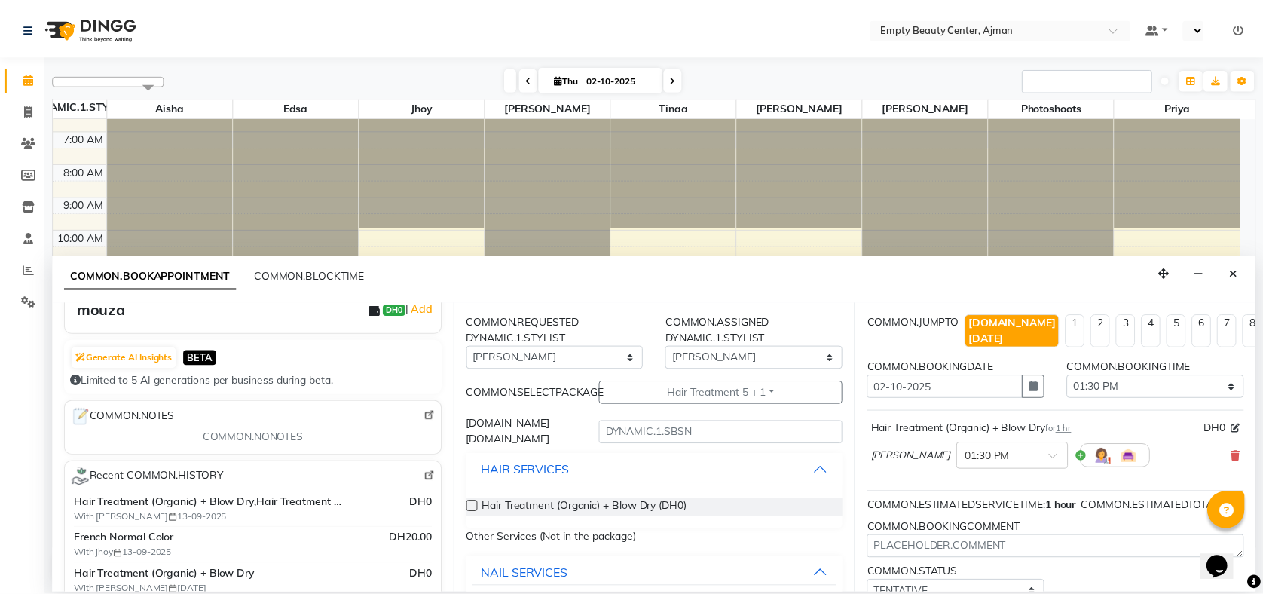
scroll to position [121, 0]
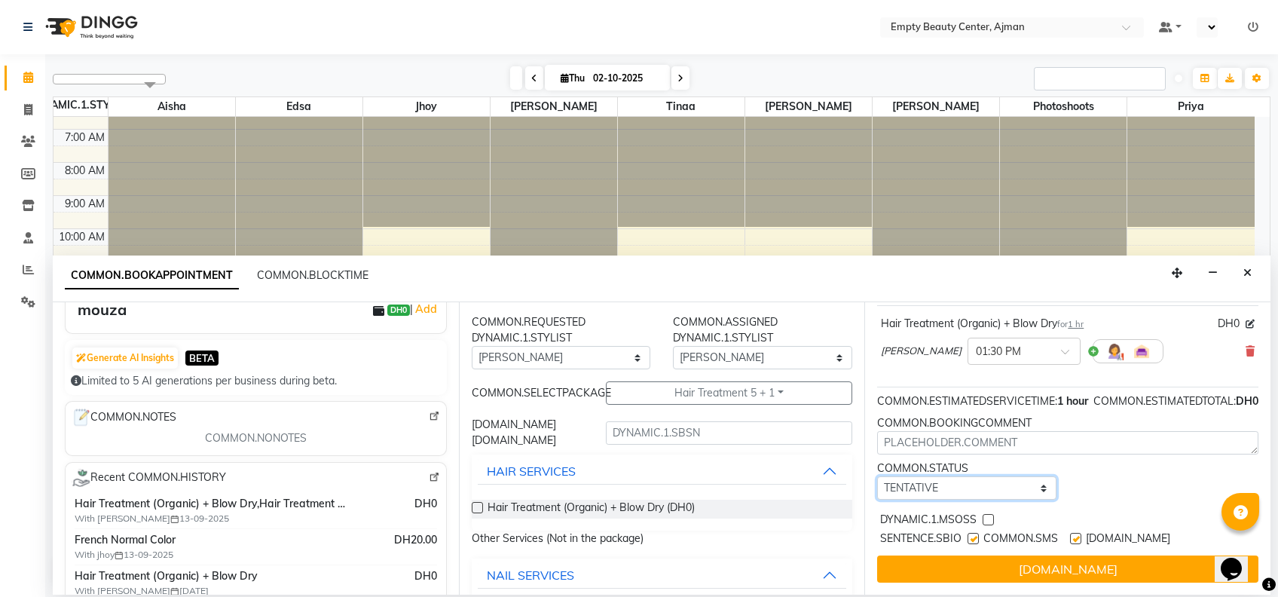
drag, startPoint x: 1008, startPoint y: 476, endPoint x: 1000, endPoint y: 406, distance: 70.6
click at [1000, 406] on div "COMMON.JUMPTO [DOMAIN_NAME][DATE] 1 2 3 4 5 6 7 8 COMMON.WEEKS COMMON.BOOKINGDA…" at bounding box center [1067, 448] width 406 height 292
select select "confirm booking"
click at [877, 476] on select "[DOMAIN_NAME] TENTATIVE CONFIRM CHECK-IN UPCOMING" at bounding box center [966, 487] width 179 height 23
click at [992, 514] on label at bounding box center [988, 519] width 11 height 11
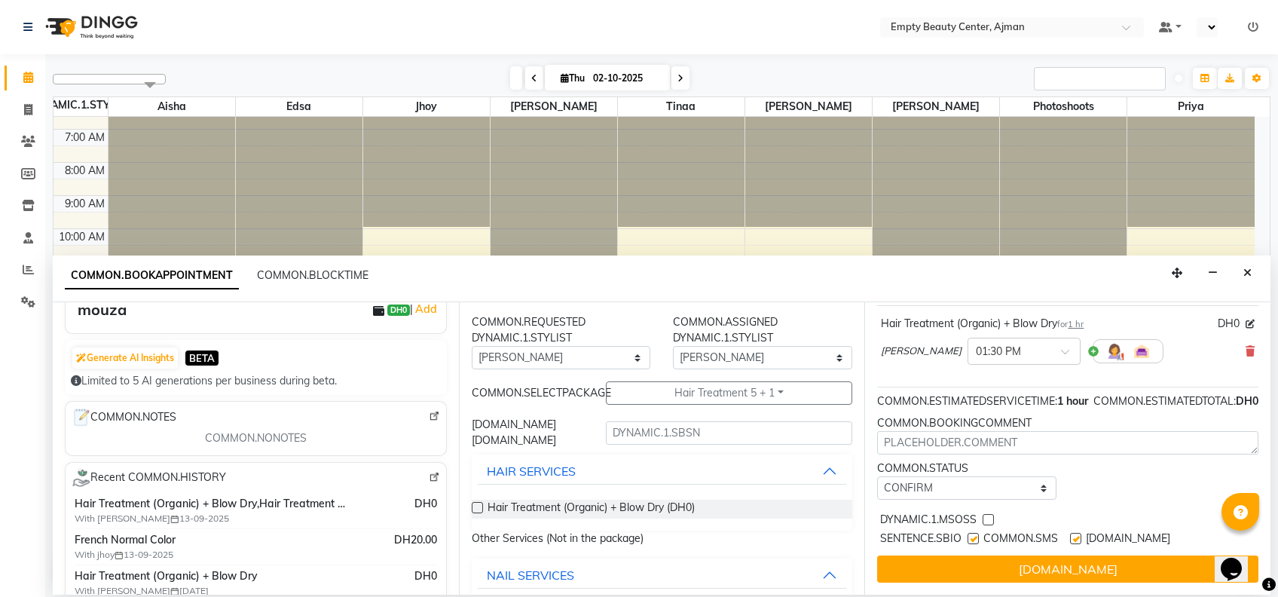
click at [992, 516] on input "checkbox" at bounding box center [988, 521] width 10 height 10
checkbox input "true"
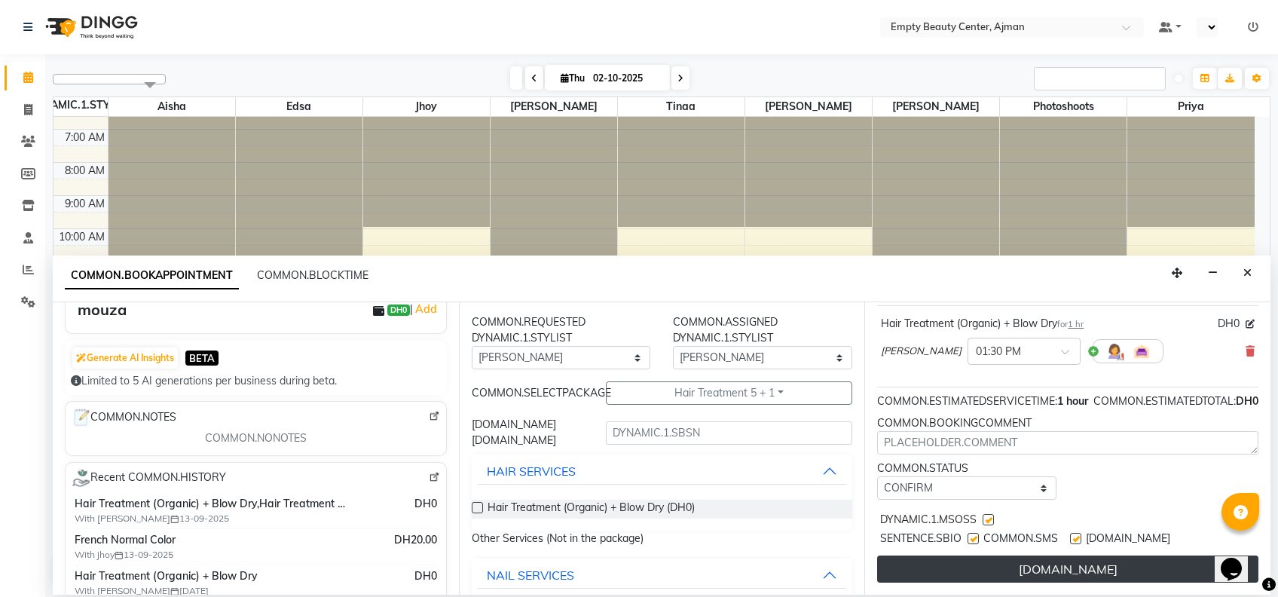
click at [1032, 555] on button "[DOMAIN_NAME]" at bounding box center [1067, 568] width 381 height 27
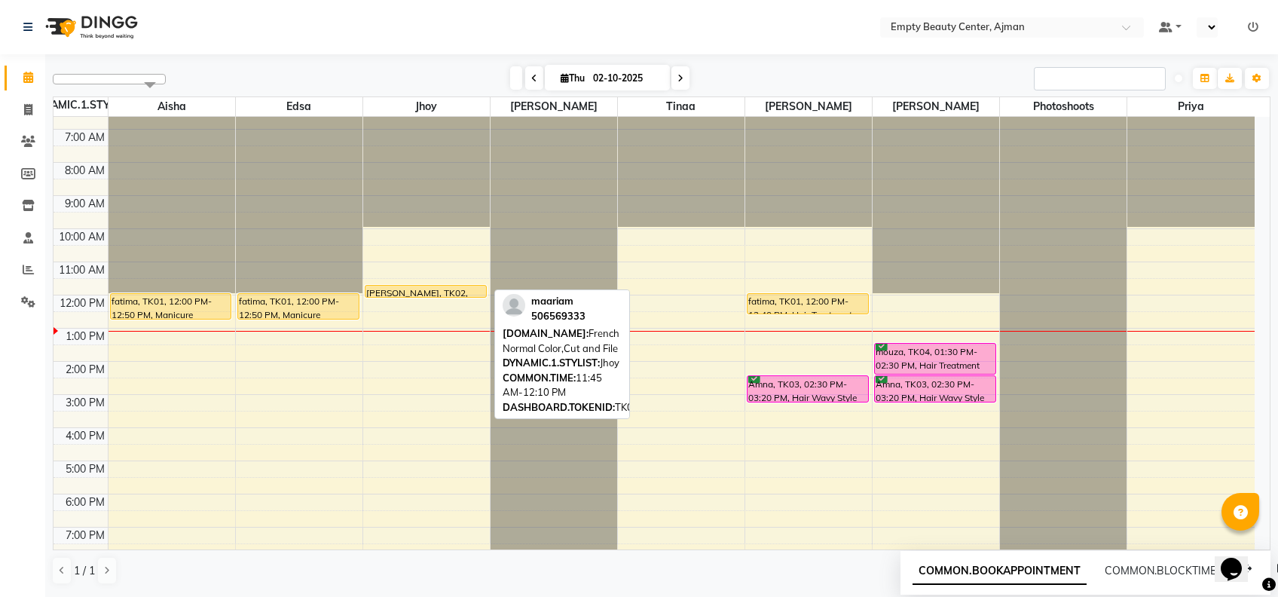
click at [430, 289] on div "[PERSON_NAME], TK02, 11:45 AM-12:10 PM, French Normal Color,Cut and File" at bounding box center [425, 291] width 121 height 11
select select "1"
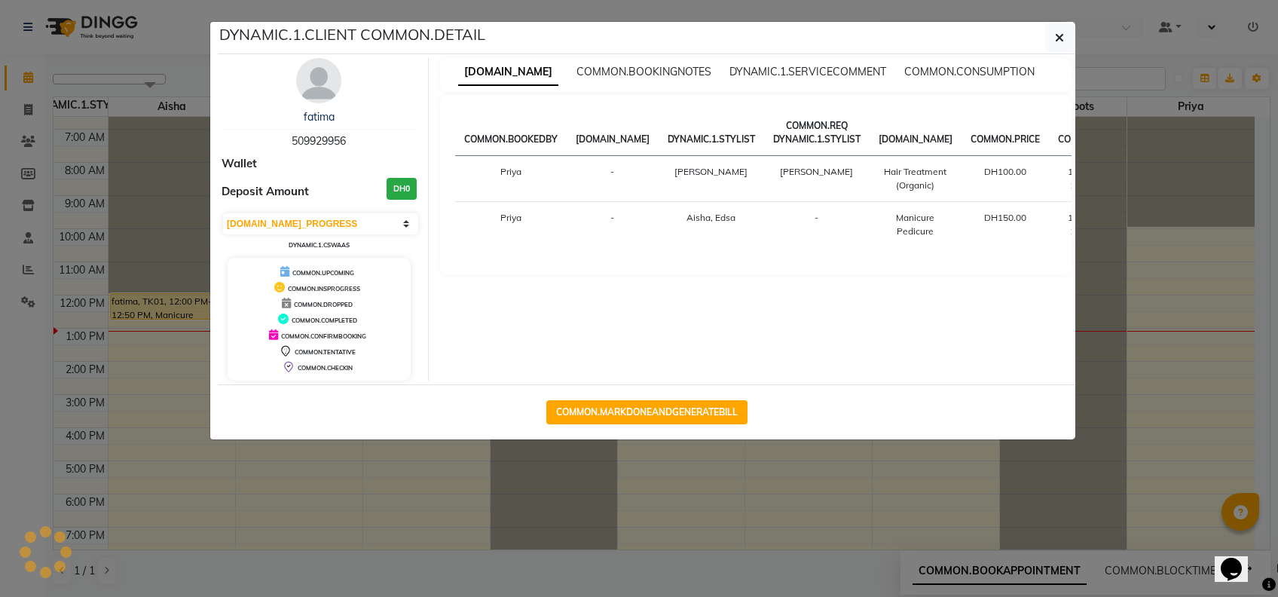
click at [656, 505] on ngb-modal-window "DYNAMIC.1.CLIENT COMMON.DETAIL fatima 509929956 Wallet Deposit Amount DH0 [DOMA…" at bounding box center [639, 298] width 1278 height 597
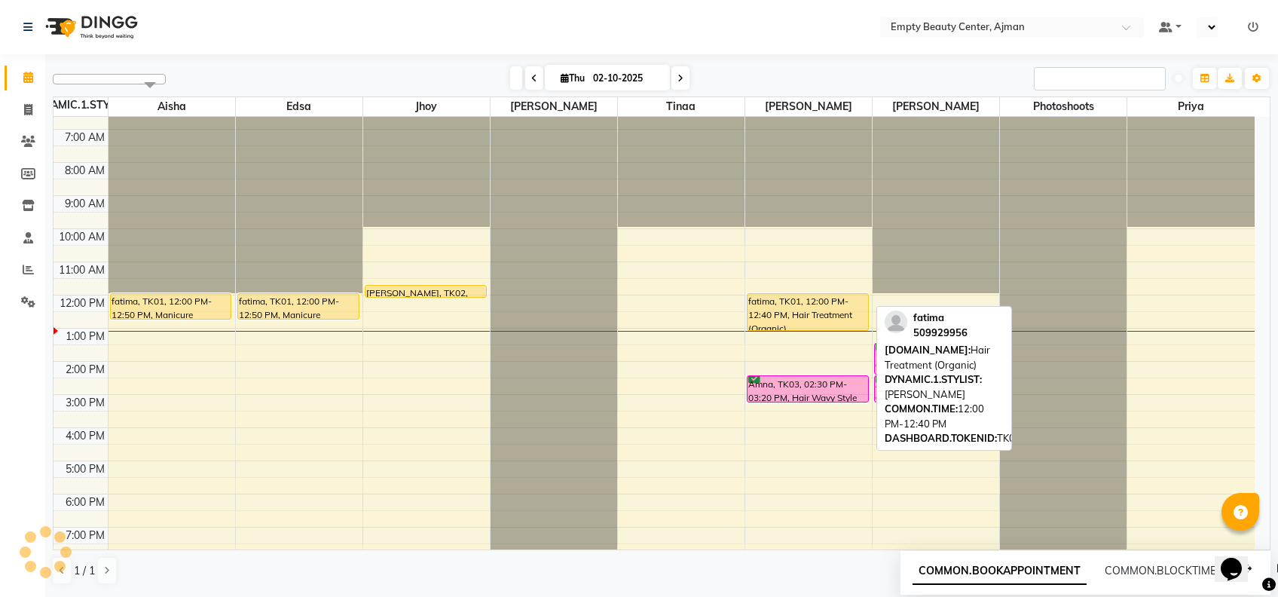
drag, startPoint x: 811, startPoint y: 311, endPoint x: 814, endPoint y: 325, distance: 13.9
click at [814, 325] on div "12:00 AM 1:00 AM 2:00 AM 3:00 AM 4:00 AM 5:00 AM 6:00 AM 7:00 AM 8:00 AM 9:00 A…" at bounding box center [654, 295] width 1201 height 795
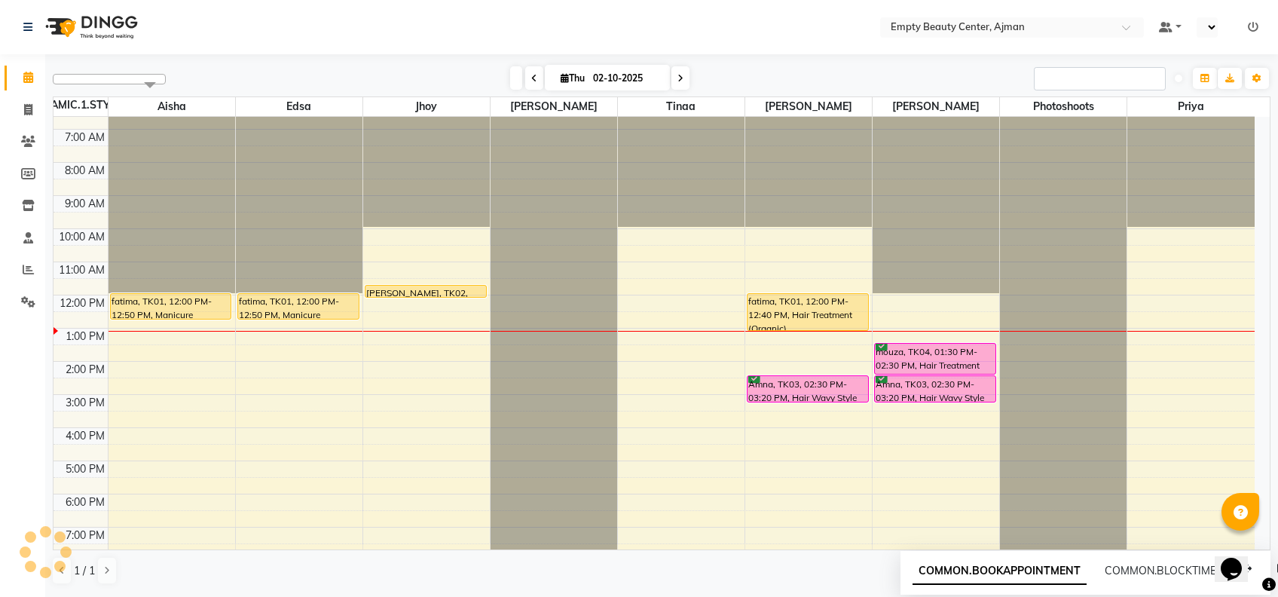
drag, startPoint x: 800, startPoint y: 315, endPoint x: 802, endPoint y: 332, distance: 16.7
click at [802, 332] on div "12:00 AM 1:00 AM 2:00 AM 3:00 AM 4:00 AM 5:00 AM 6:00 AM 7:00 AM 8:00 AM 9:00 A…" at bounding box center [654, 295] width 1201 height 795
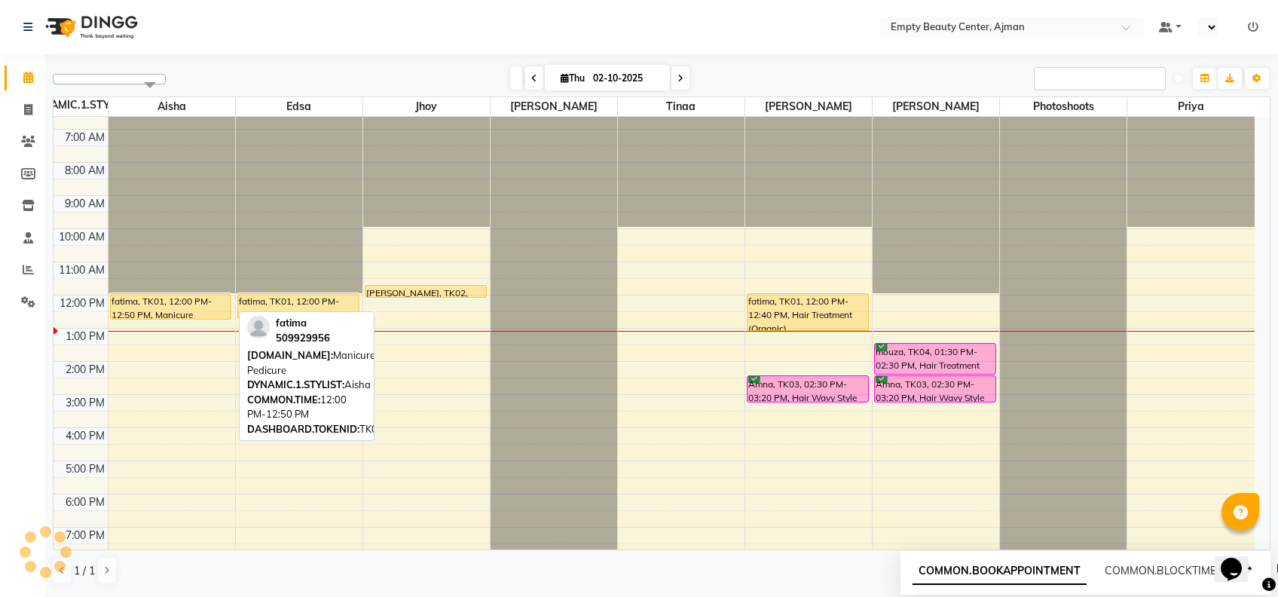
click at [202, 298] on div "fatima, TK01, 12:00 PM-12:50 PM, Manicure Pedicure" at bounding box center [171, 306] width 121 height 25
select select "1"
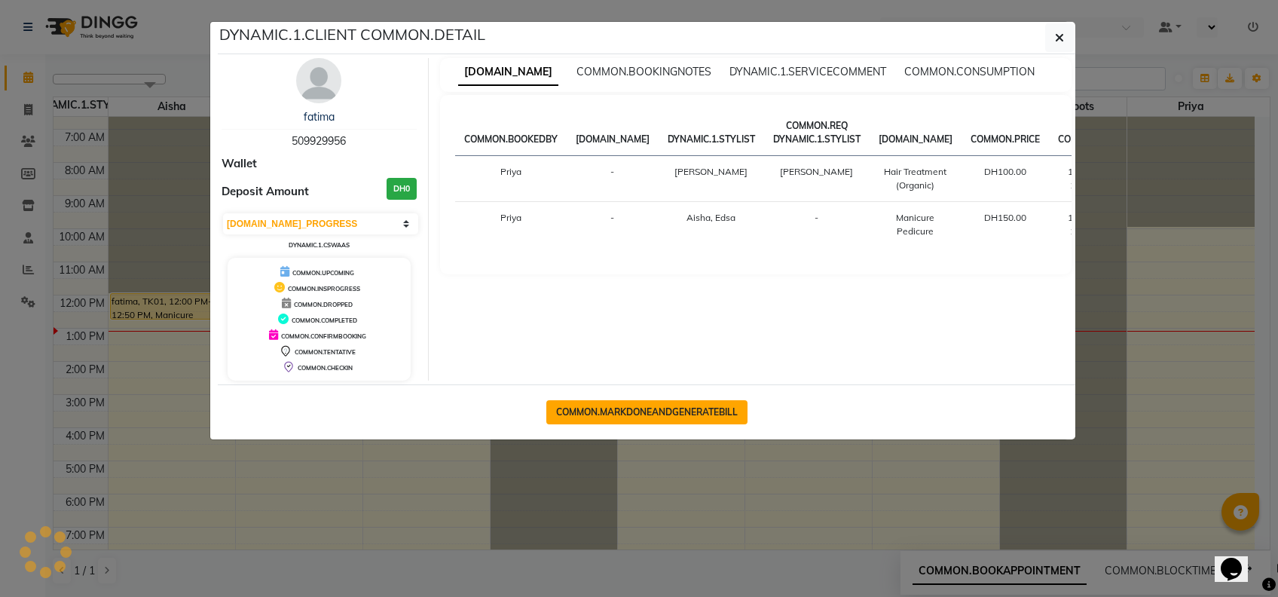
click at [717, 411] on button "COMMON.MARKDONEANDGENERATEBILL" at bounding box center [646, 412] width 201 height 24
select select "service"
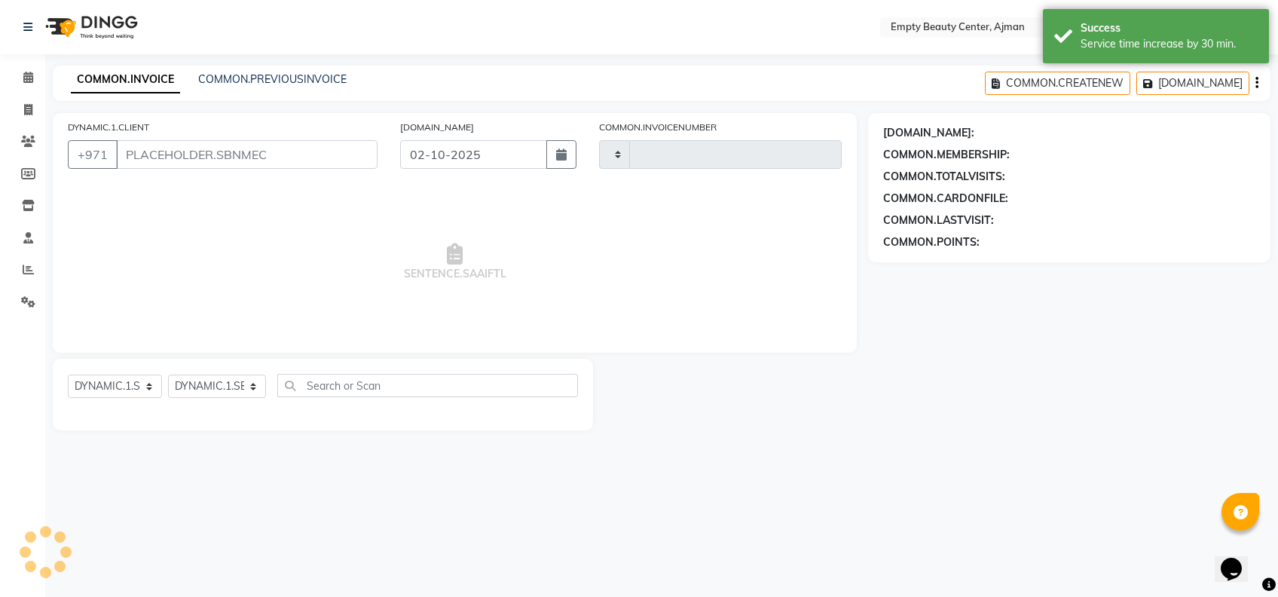
type input "2591"
select select "769"
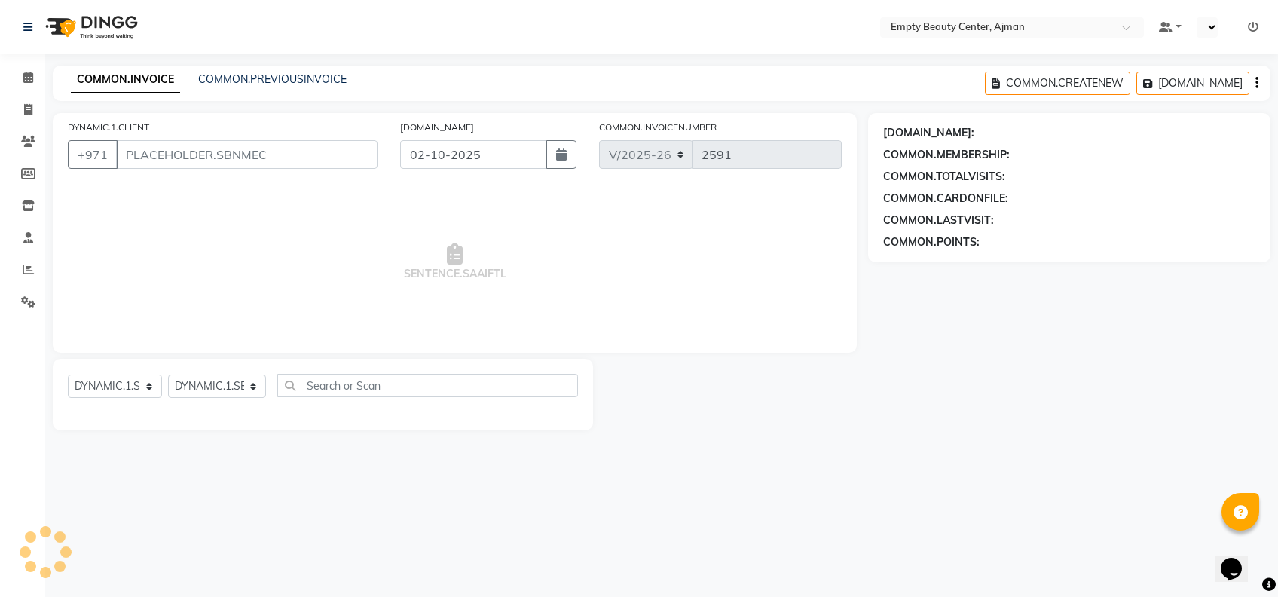
type input "509929956"
select select "59636"
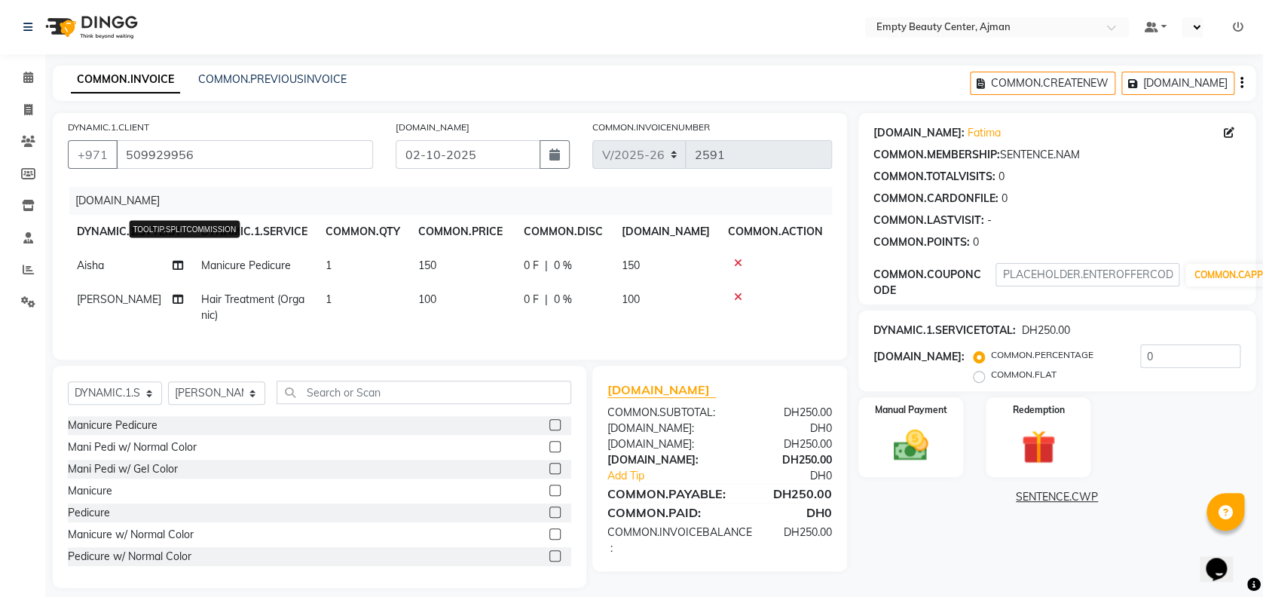
click at [182, 263] on icon at bounding box center [178, 265] width 11 height 11
select select "41790"
select select "26290"
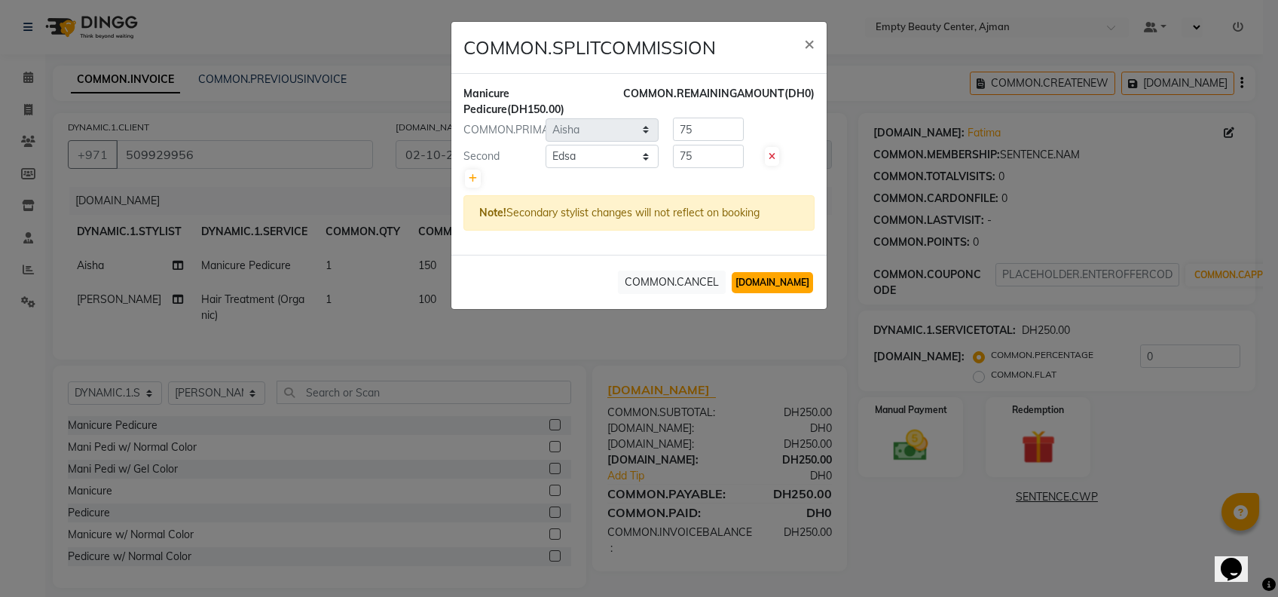
click at [792, 286] on button "[DOMAIN_NAME]" at bounding box center [772, 282] width 81 height 21
select select "[DOMAIN_NAME]"
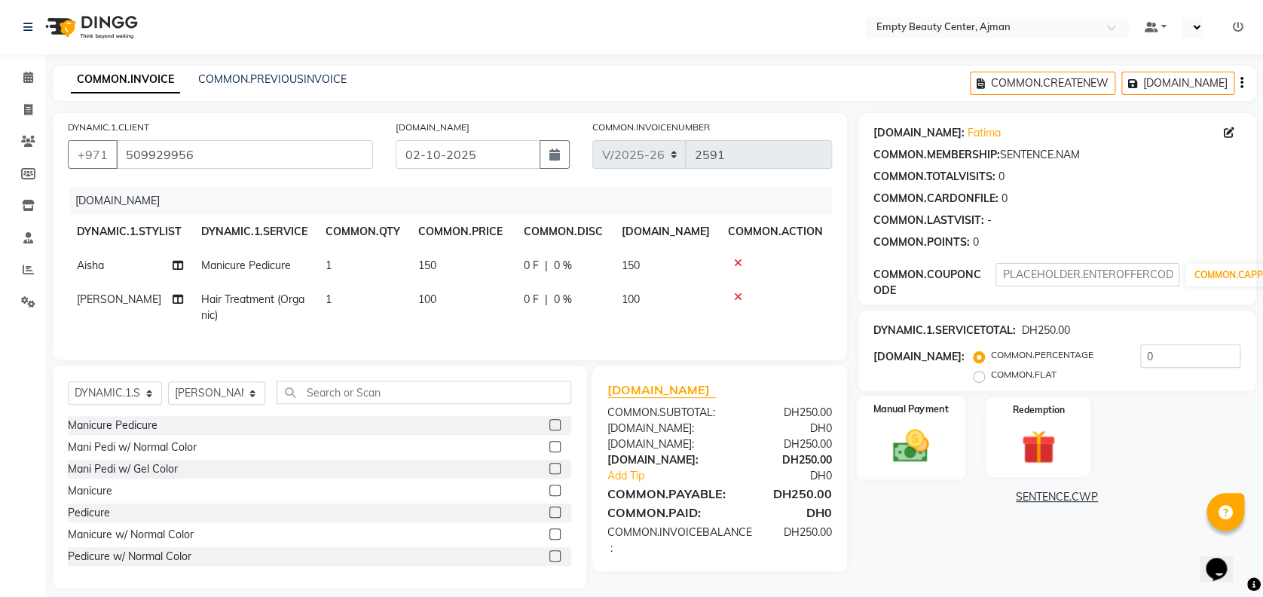
click at [940, 417] on div "Manual Payment" at bounding box center [910, 437] width 109 height 84
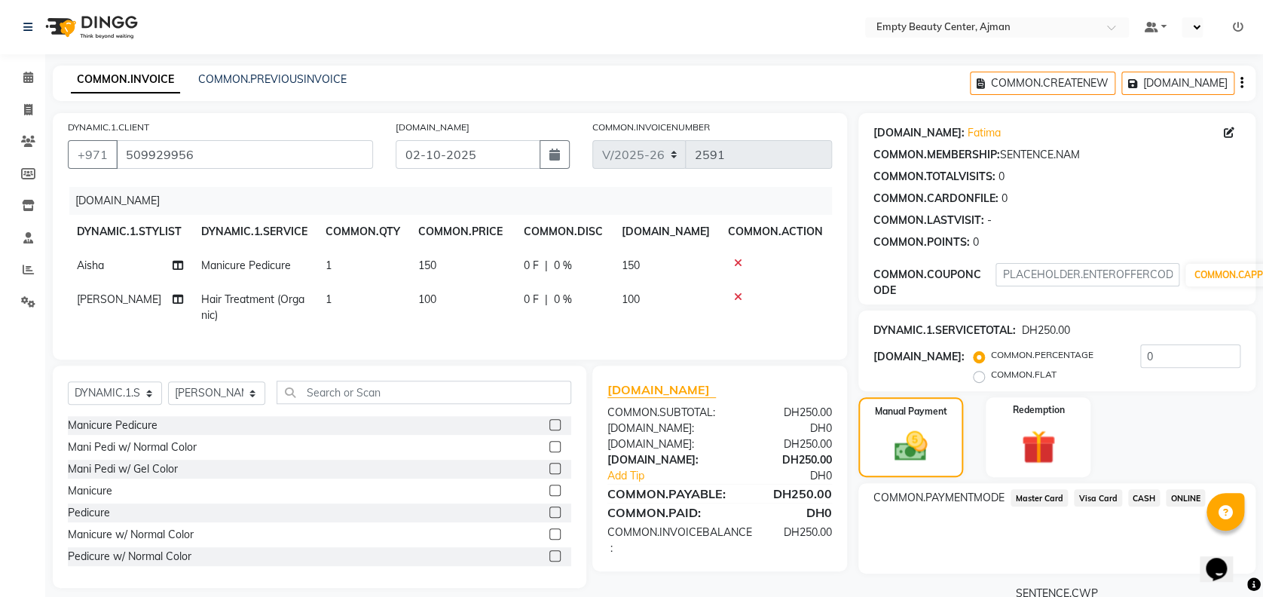
click at [1088, 509] on div "Visa Card" at bounding box center [1095, 499] width 54 height 20
click at [1093, 506] on span "Visa Card" at bounding box center [1098, 497] width 48 height 17
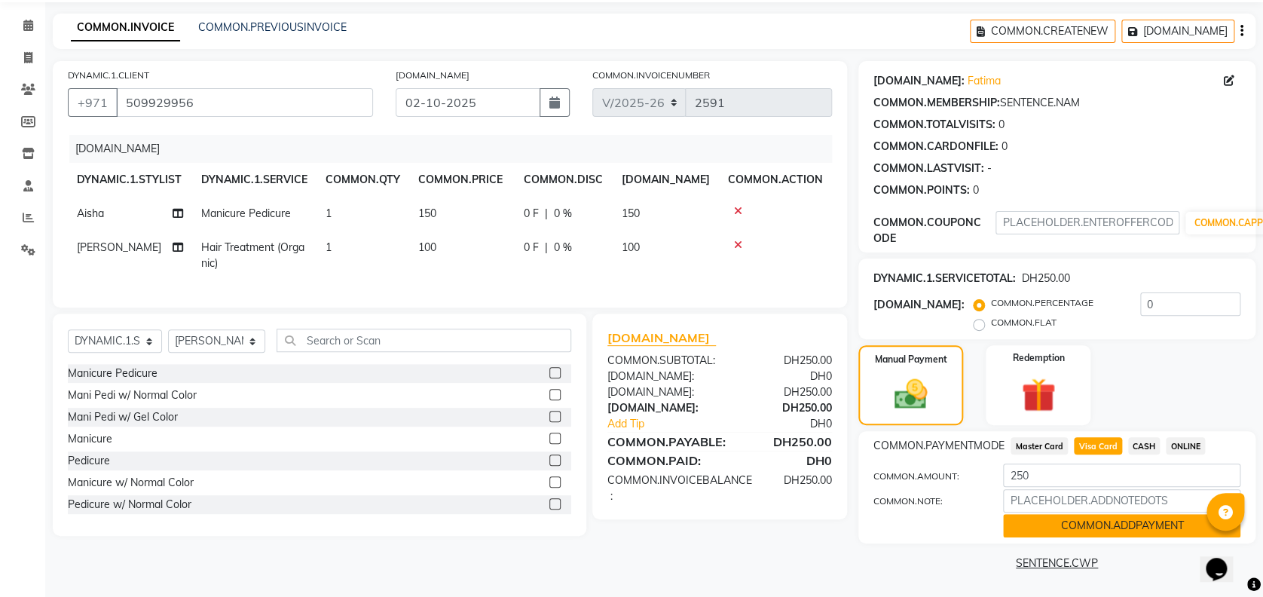
click at [1058, 532] on button "COMMON.ADDPAYMENT" at bounding box center [1121, 525] width 237 height 23
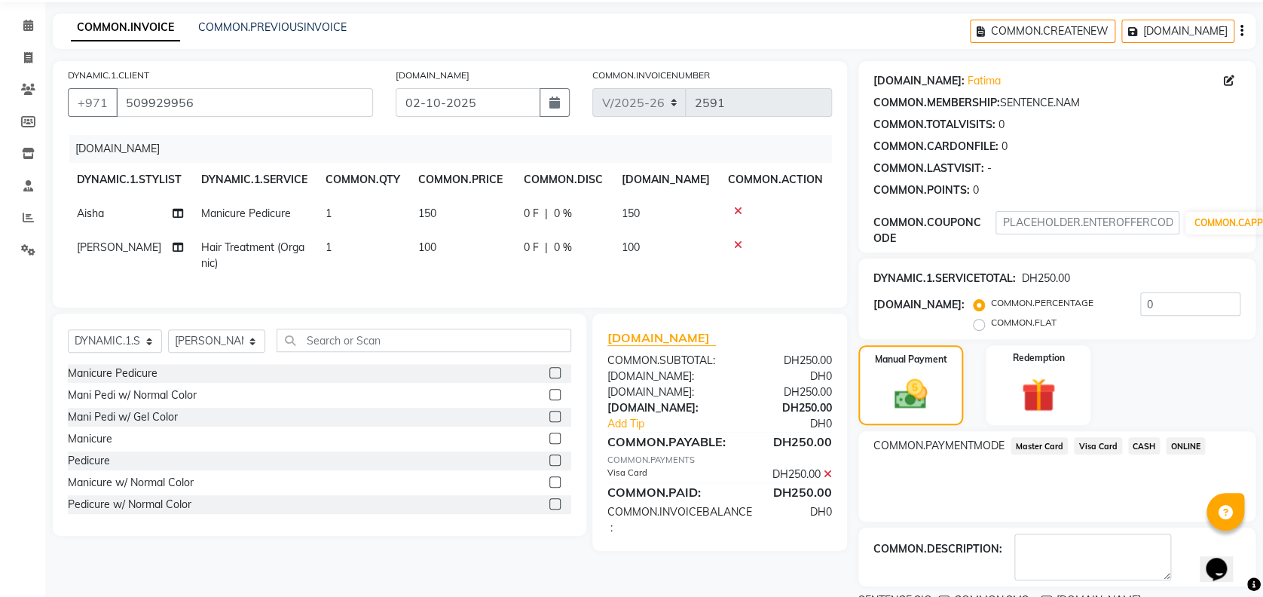
scroll to position [115, 0]
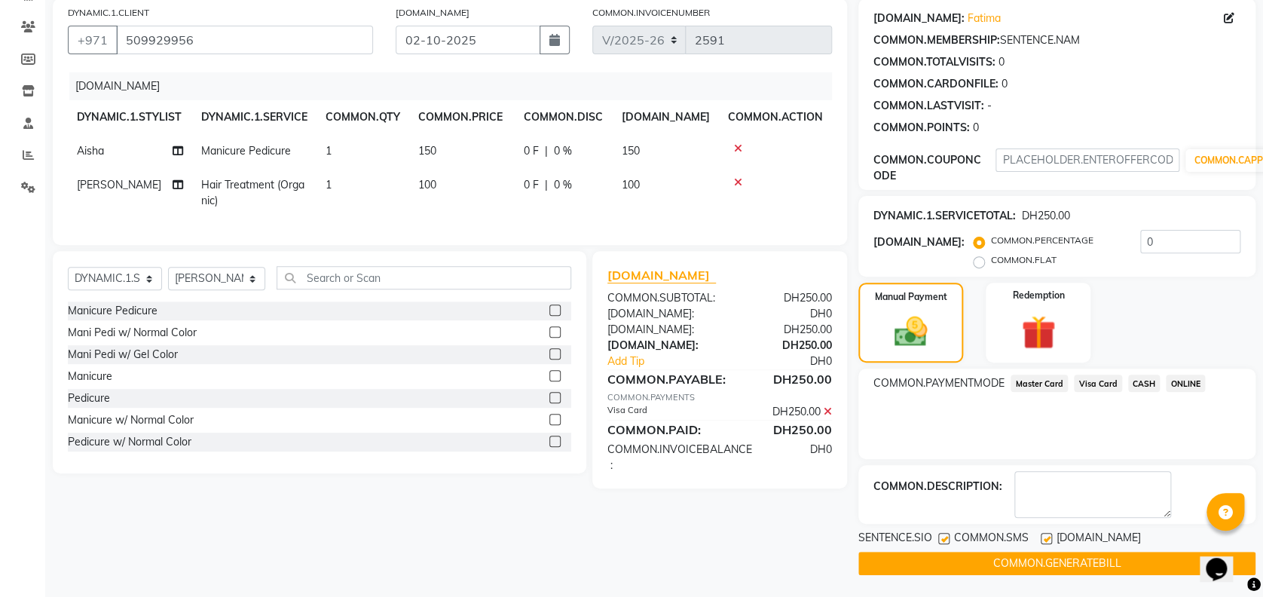
click at [985, 563] on button "COMMON.GENERATEBILL" at bounding box center [1056, 563] width 397 height 23
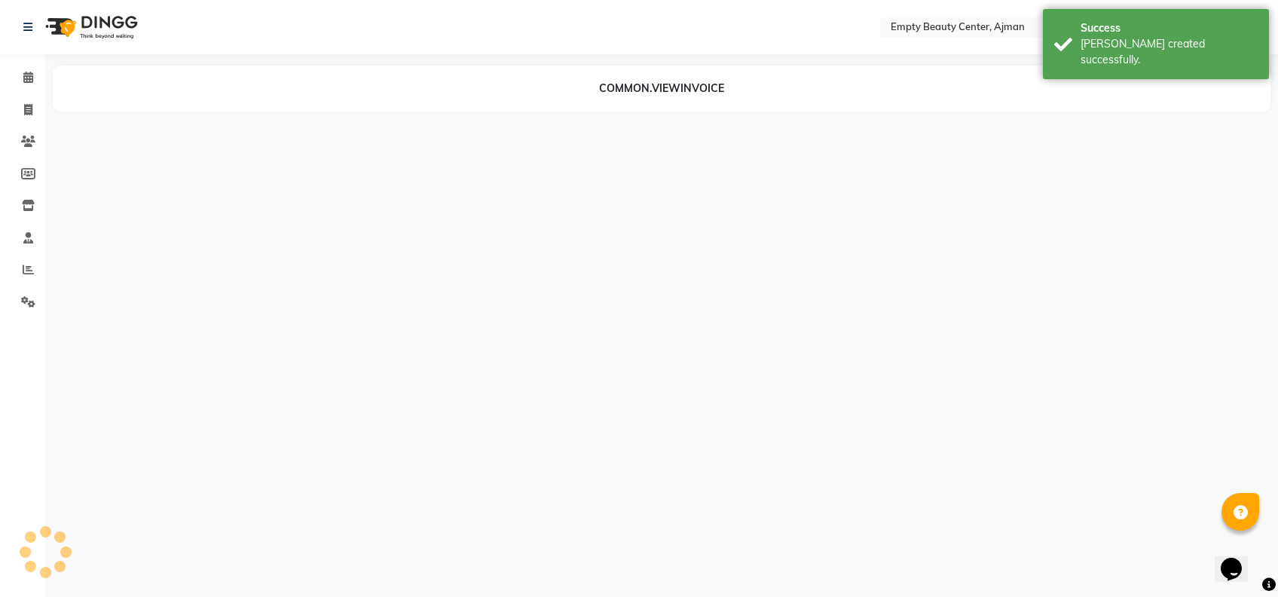
select select "41790"
select select "26290"
select select "59636"
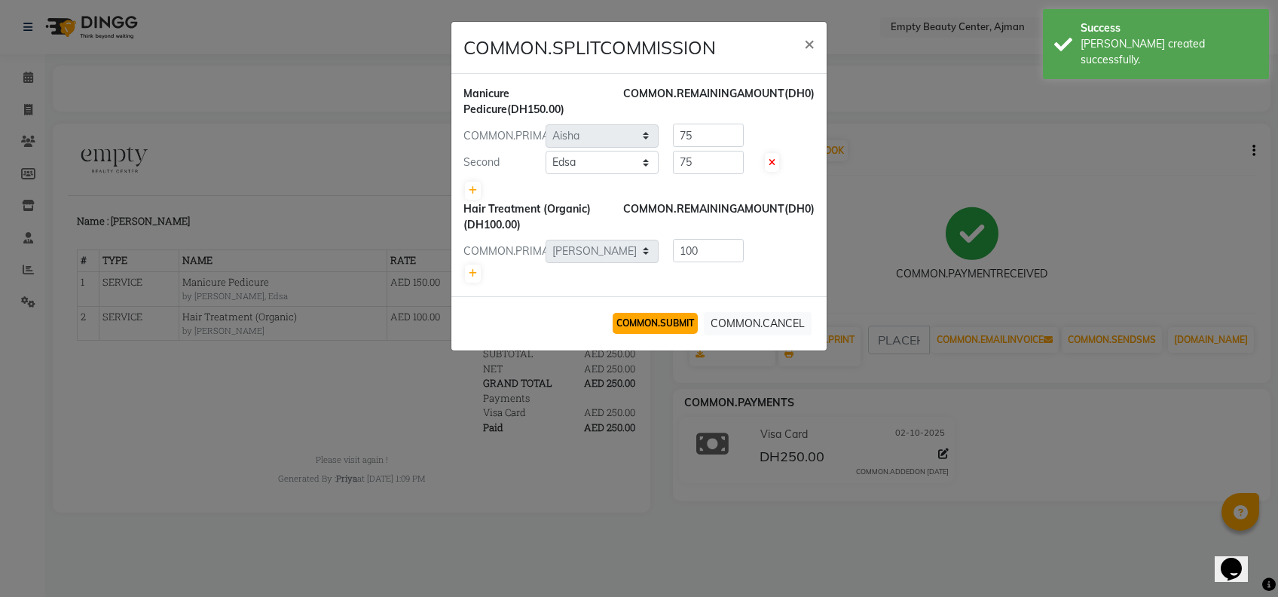
click at [678, 326] on button "COMMON.SUBMIT" at bounding box center [655, 323] width 85 height 21
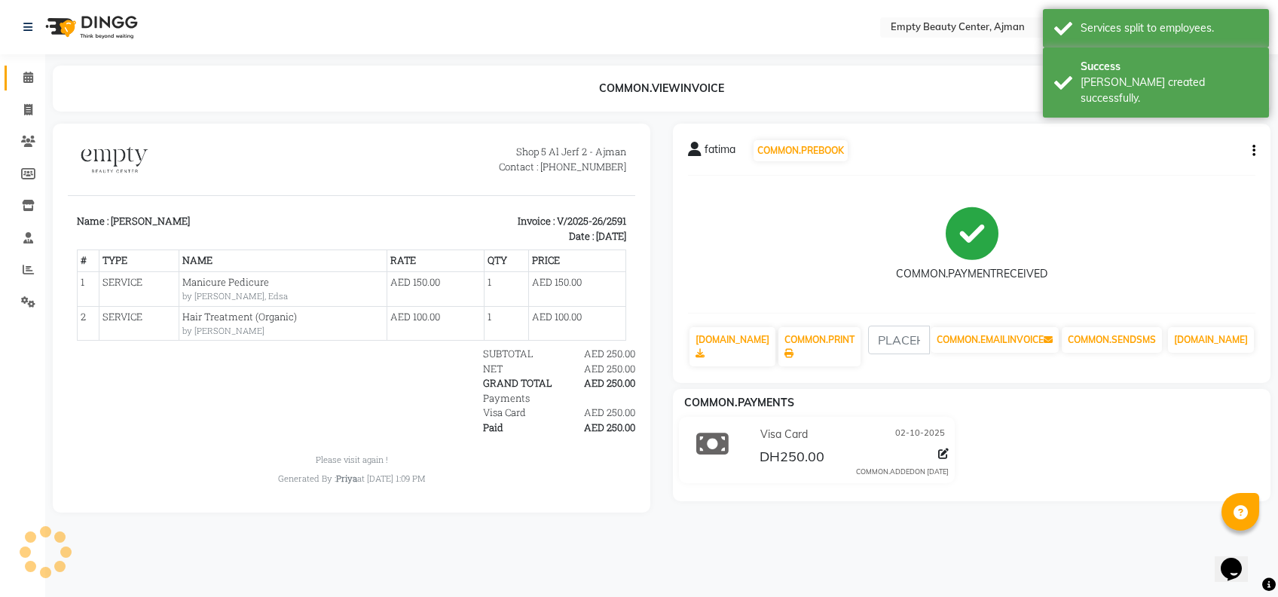
click at [29, 84] on span at bounding box center [28, 77] width 26 height 17
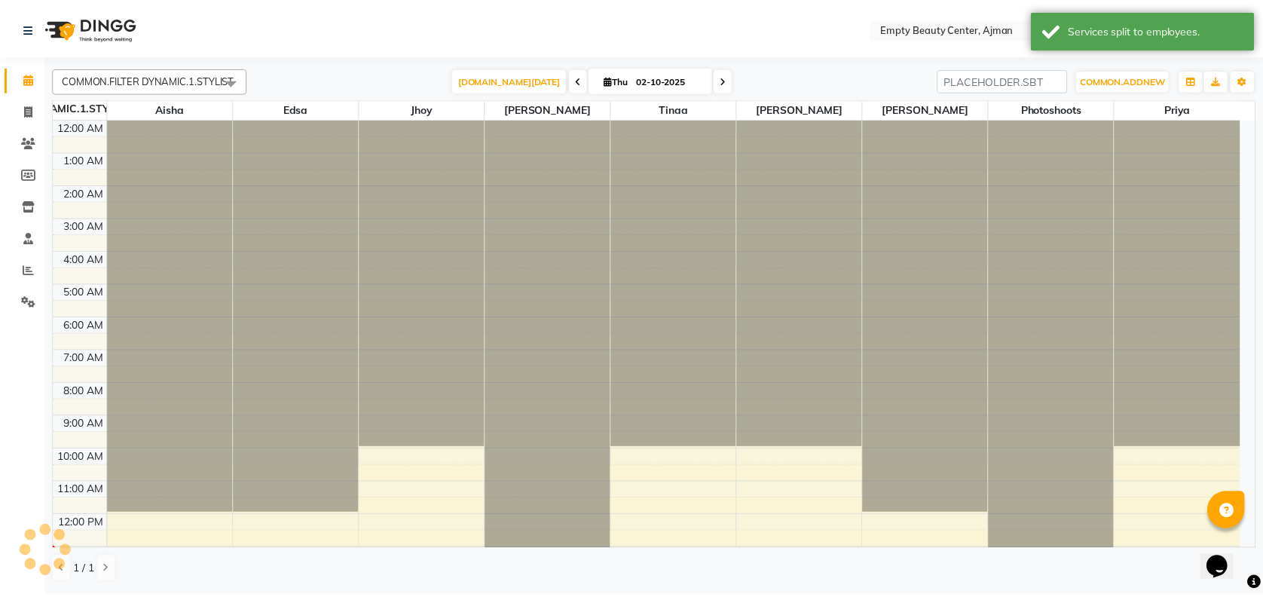
scroll to position [359, 0]
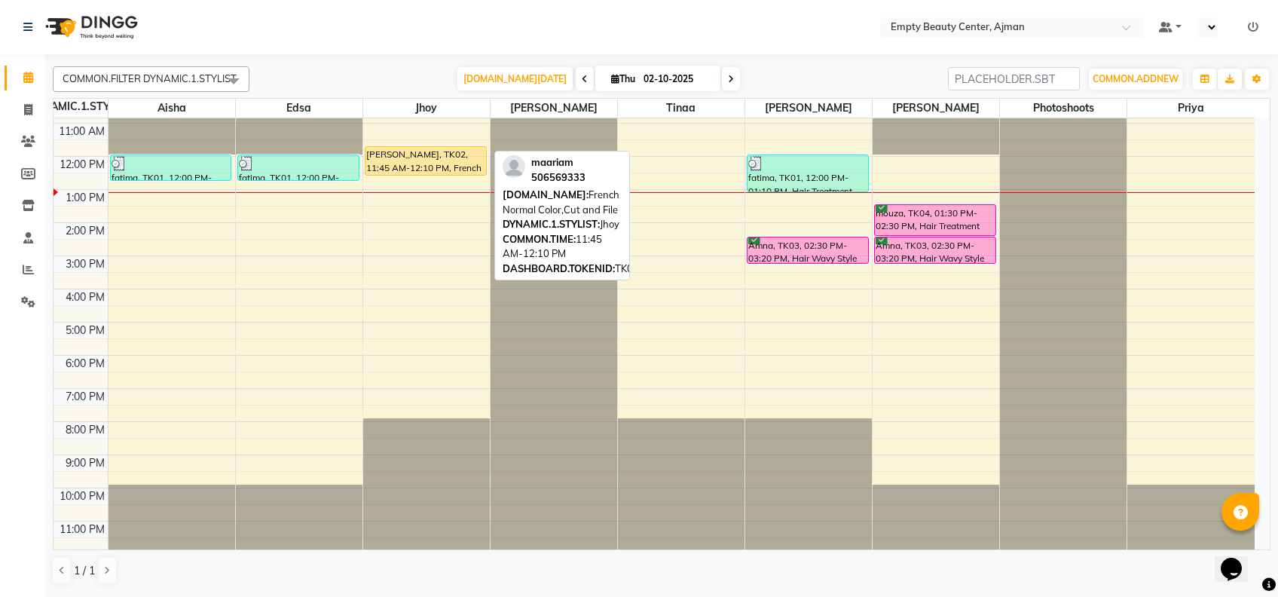
drag, startPoint x: 443, startPoint y: 156, endPoint x: 452, endPoint y: 185, distance: 30.7
click at [452, 185] on div "12:00 AM 1:00 AM 2:00 AM 3:00 AM 4:00 AM 5:00 AM 6:00 AM 7:00 AM 8:00 AM 9:00 A…" at bounding box center [654, 156] width 1201 height 795
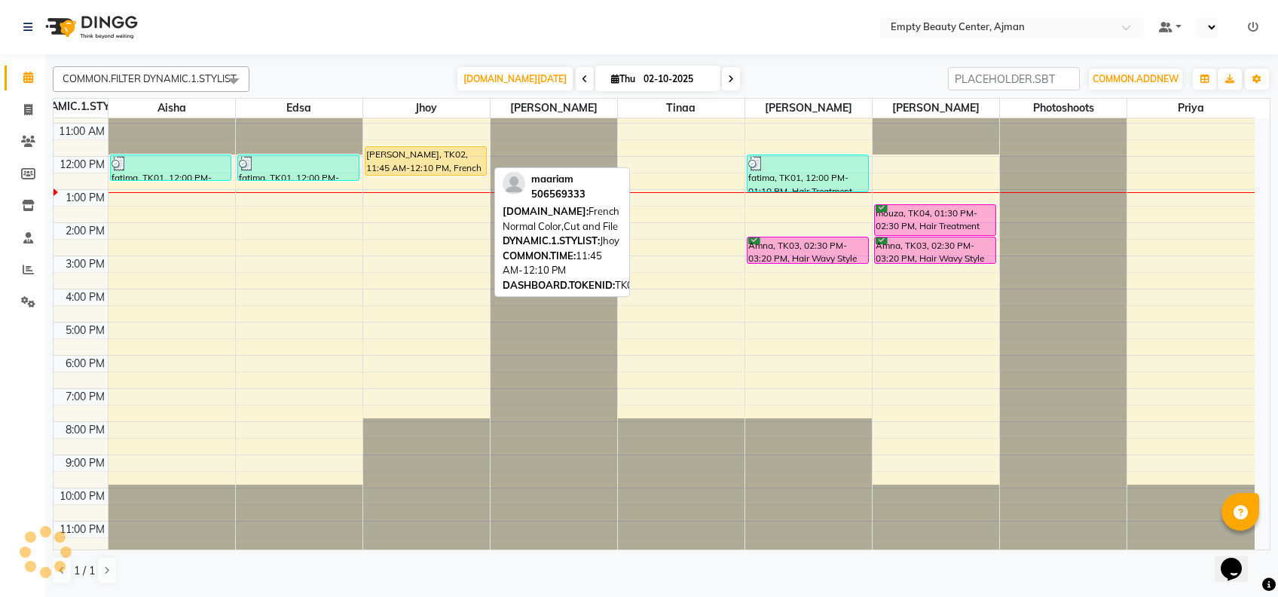
click at [438, 161] on div "[PERSON_NAME], TK02, 11:45 AM-12:10 PM, French Normal Color,Cut and File" at bounding box center [425, 161] width 121 height 28
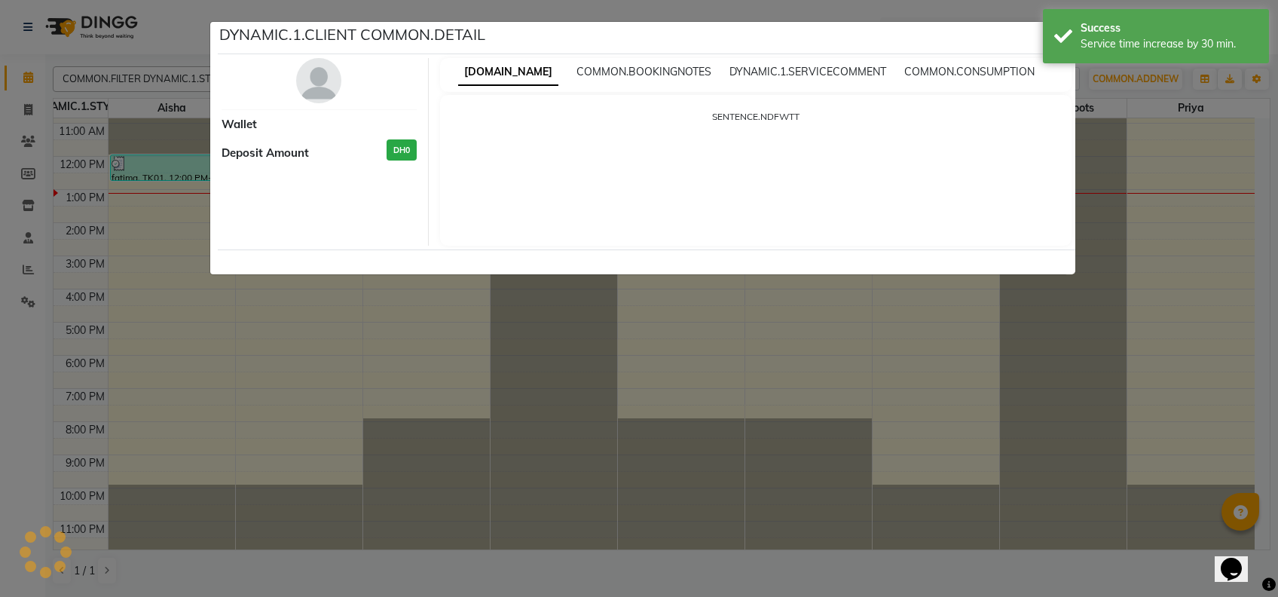
click at [763, 409] on ngb-modal-window "DYNAMIC.1.CLIENT COMMON.DETAIL Wallet Deposit Amount DH0 [DOMAIN_NAME] [DOMAIN_…" at bounding box center [639, 298] width 1278 height 597
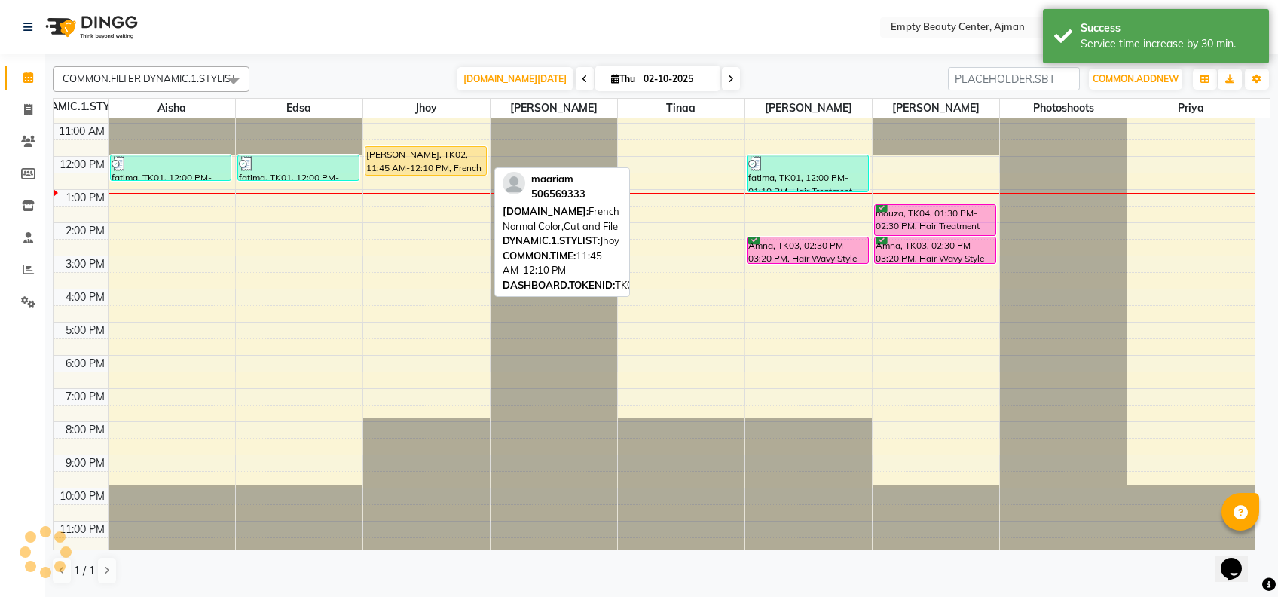
click at [469, 147] on div "[PERSON_NAME], TK02, 11:45 AM-12:10 PM, French Normal Color,Cut and File" at bounding box center [425, 161] width 121 height 28
select select "1"
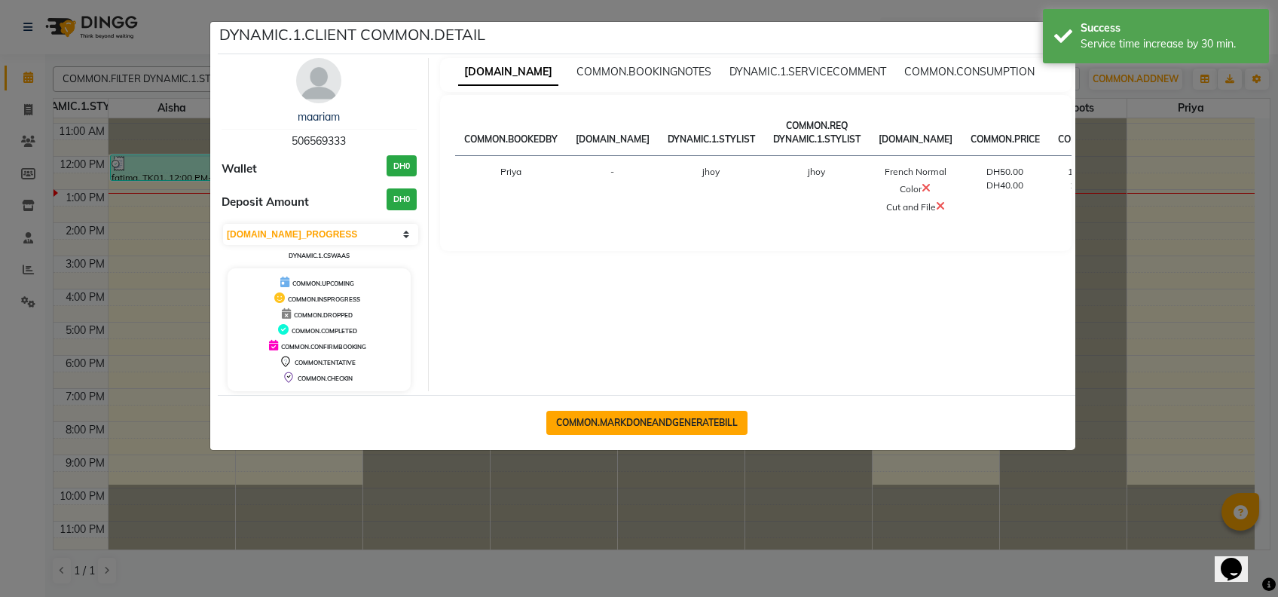
click at [664, 422] on button "COMMON.MARKDONEANDGENERATEBILL" at bounding box center [646, 423] width 201 height 24
select select "service"
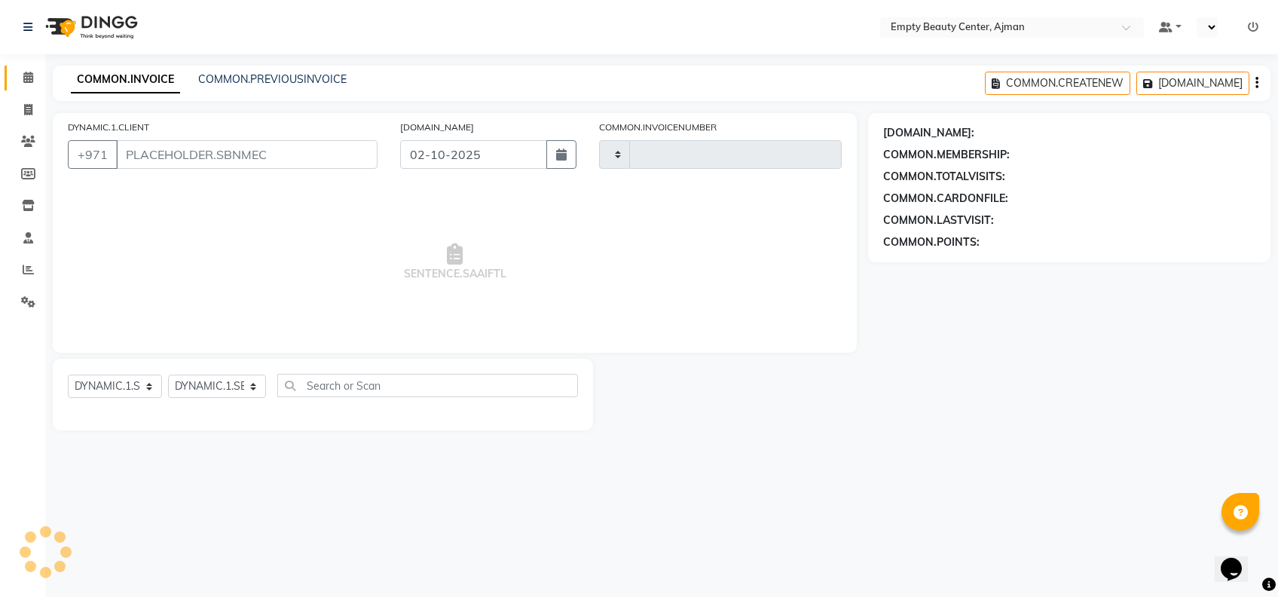
type input "2592"
select select "769"
type input "506569333"
select select "43428"
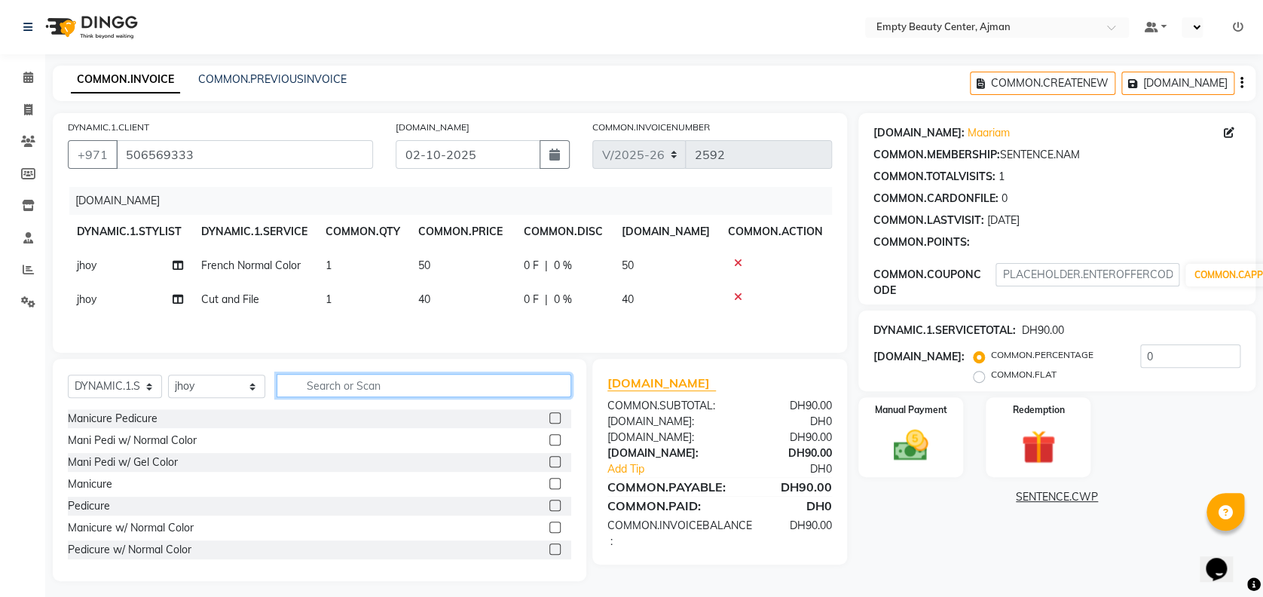
click at [353, 387] on input "text" at bounding box center [424, 385] width 294 height 23
type input "norm"
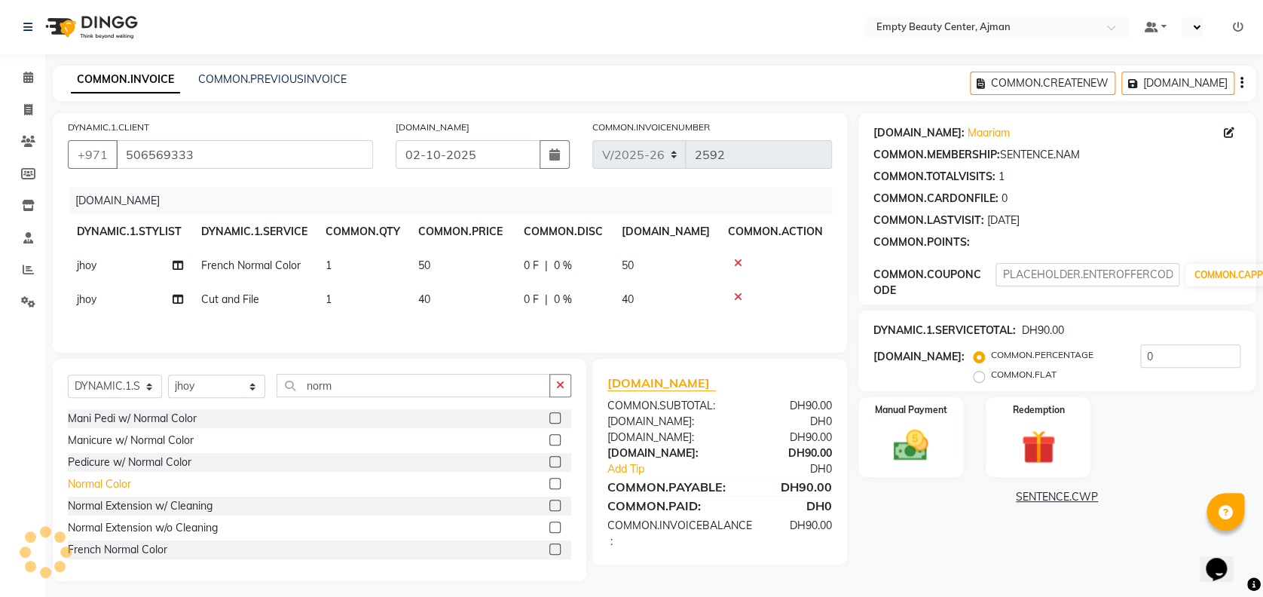
click at [118, 492] on div "Normal Color" at bounding box center [99, 484] width 63 height 16
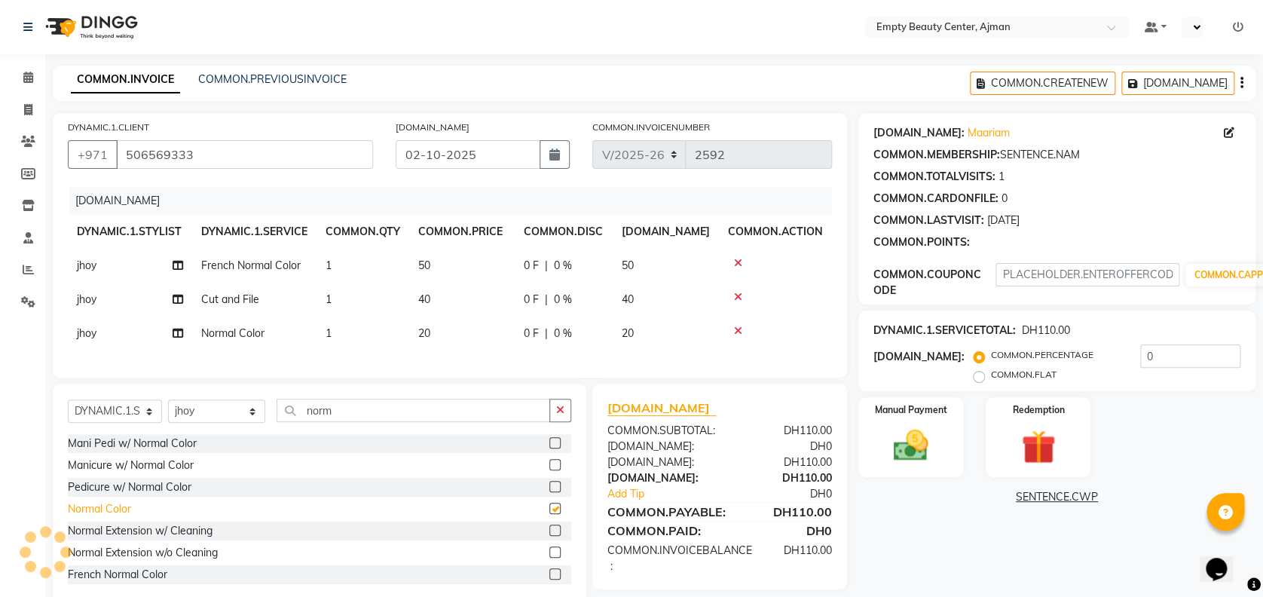
checkbox input "false"
click at [900, 449] on img at bounding box center [911, 445] width 58 height 41
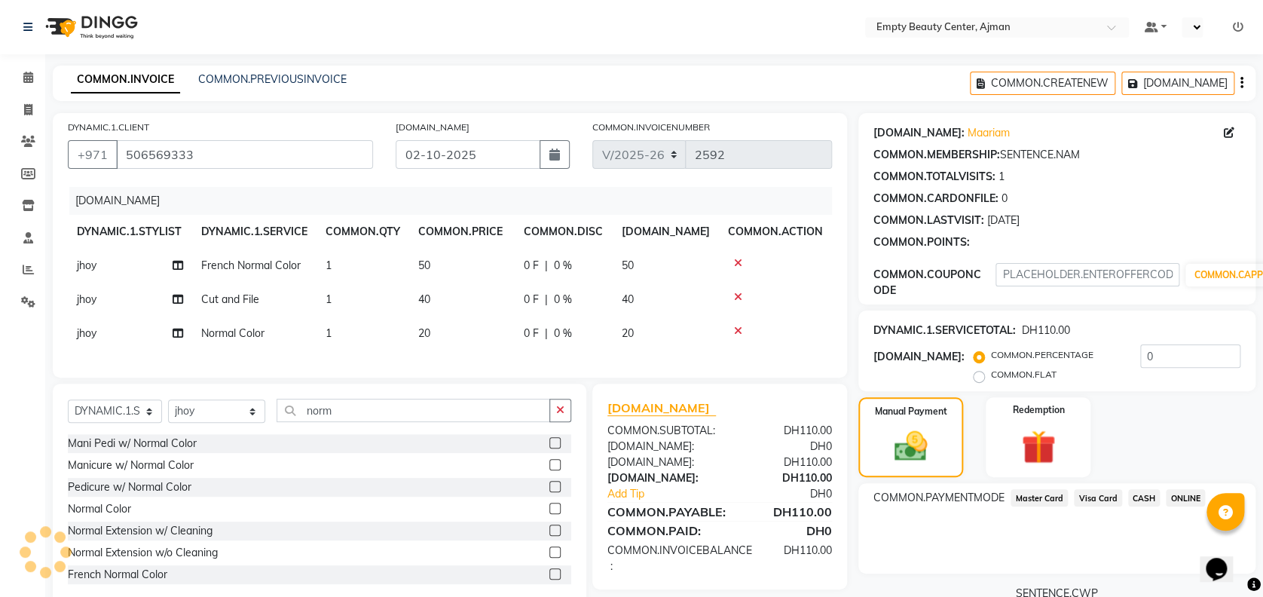
click at [1112, 500] on span "Visa Card" at bounding box center [1098, 497] width 48 height 17
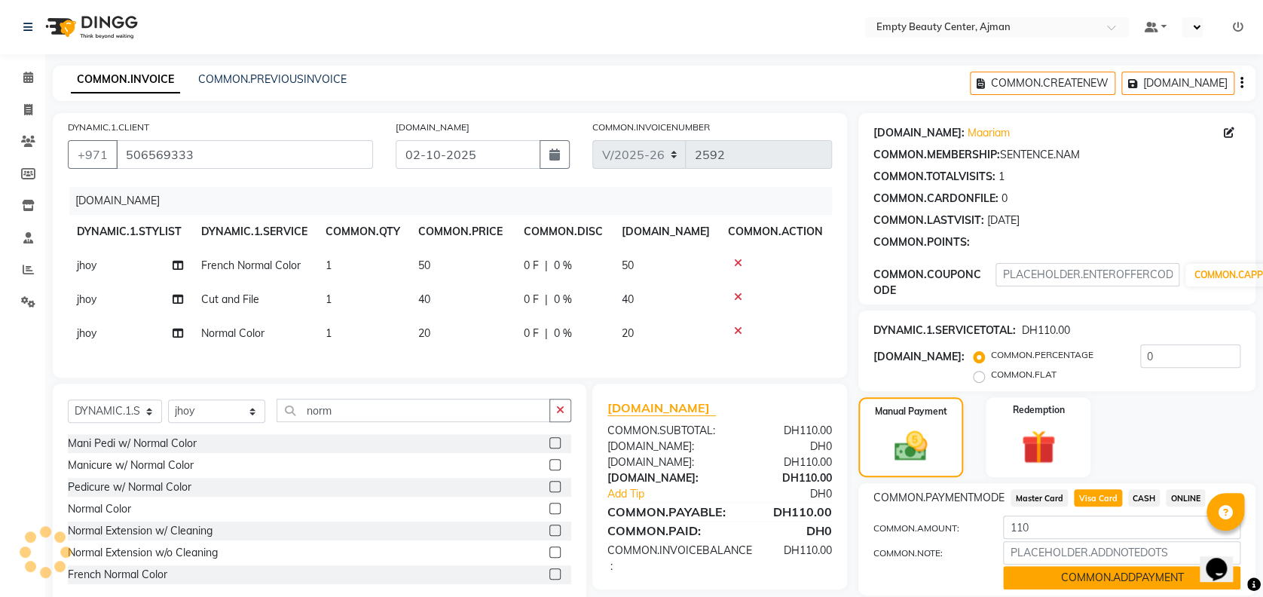
click at [1153, 587] on button "COMMON.ADDPAYMENT" at bounding box center [1121, 577] width 237 height 23
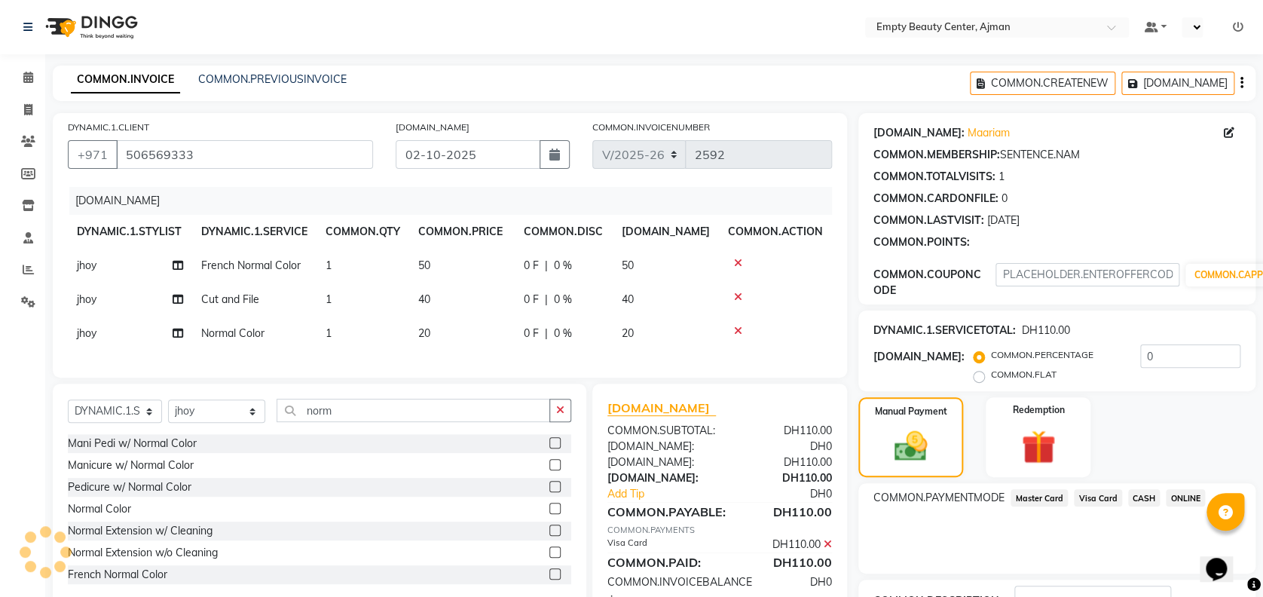
scroll to position [115, 0]
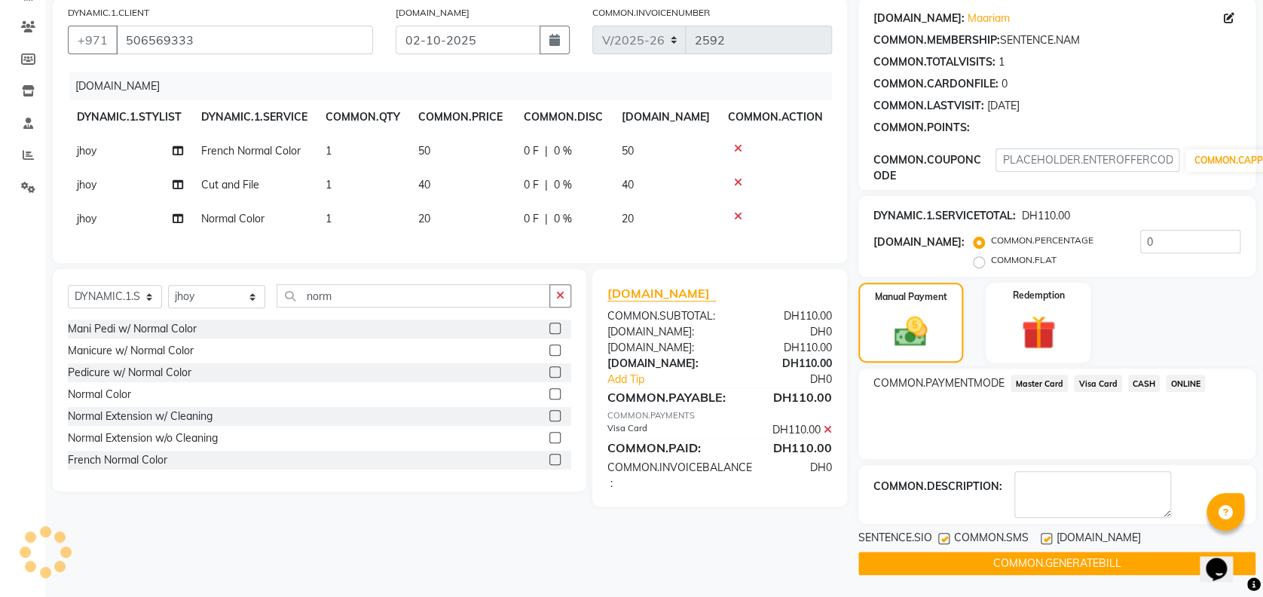
click at [1038, 552] on button "COMMON.GENERATEBILL" at bounding box center [1056, 563] width 397 height 23
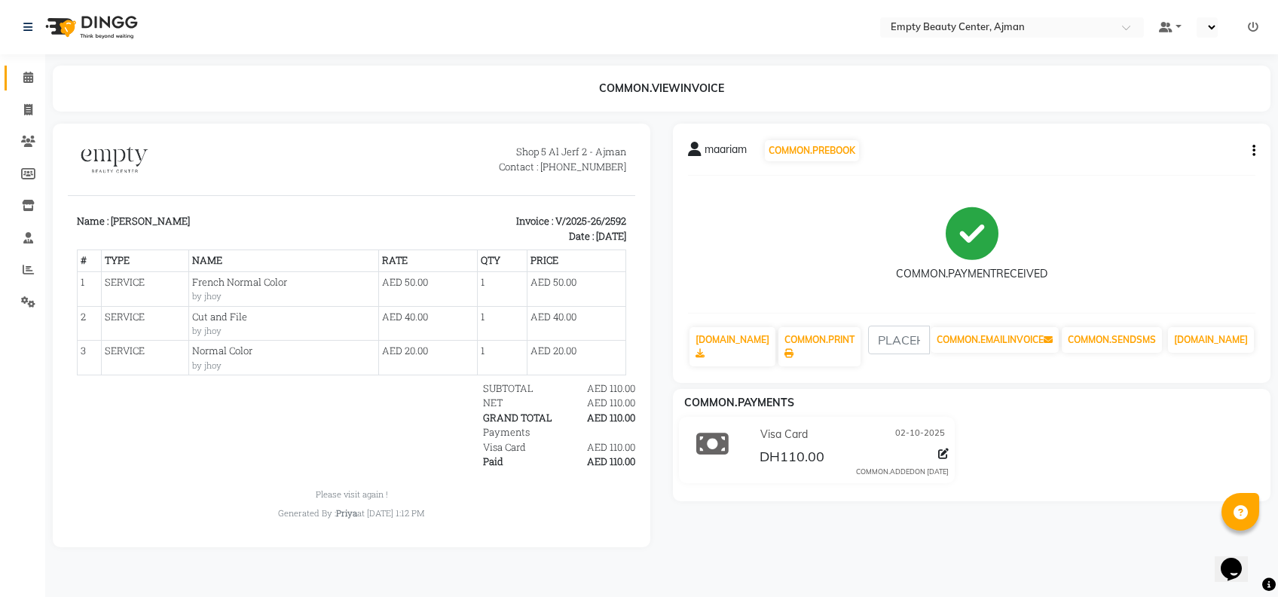
click at [30, 76] on icon at bounding box center [28, 77] width 10 height 11
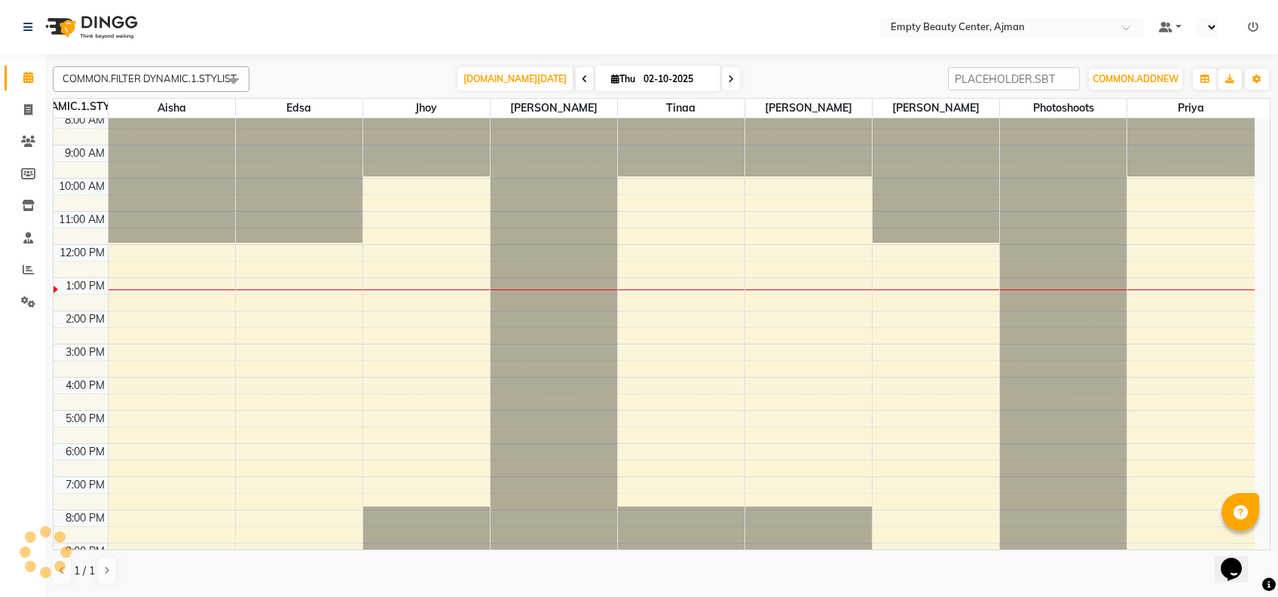
scroll to position [199, 0]
